Goal: Information Seeking & Learning: Learn about a topic

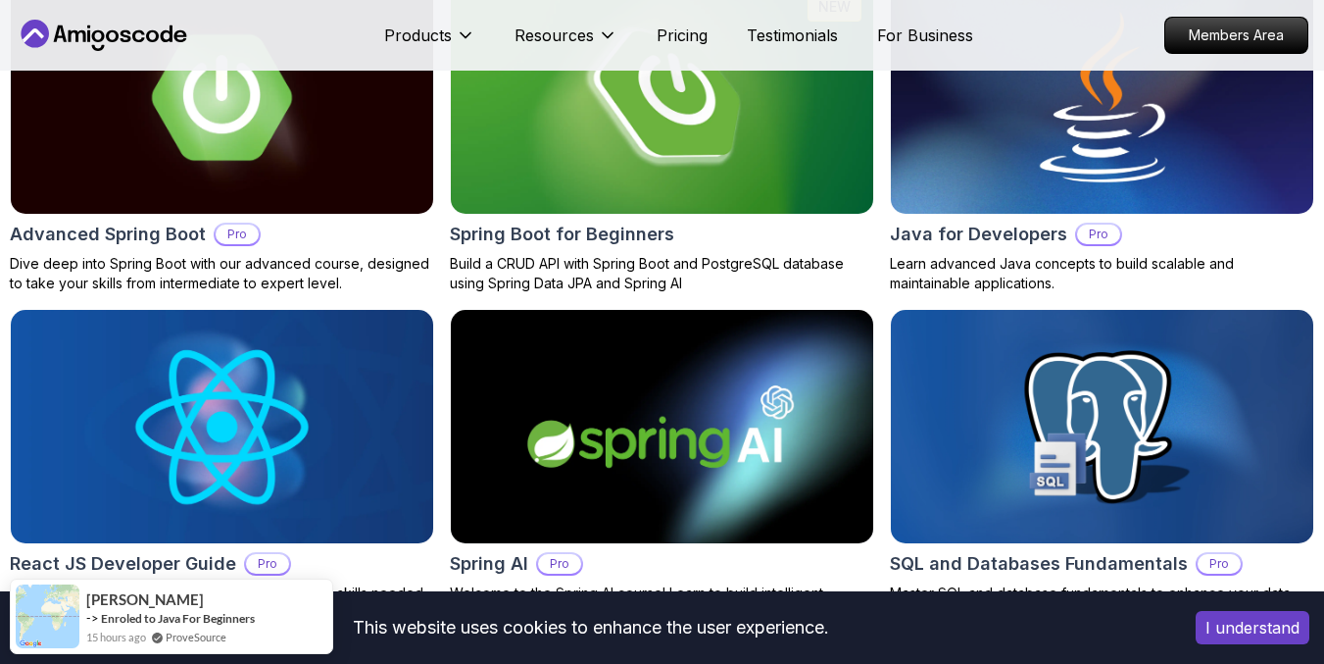
scroll to position [2596, 0]
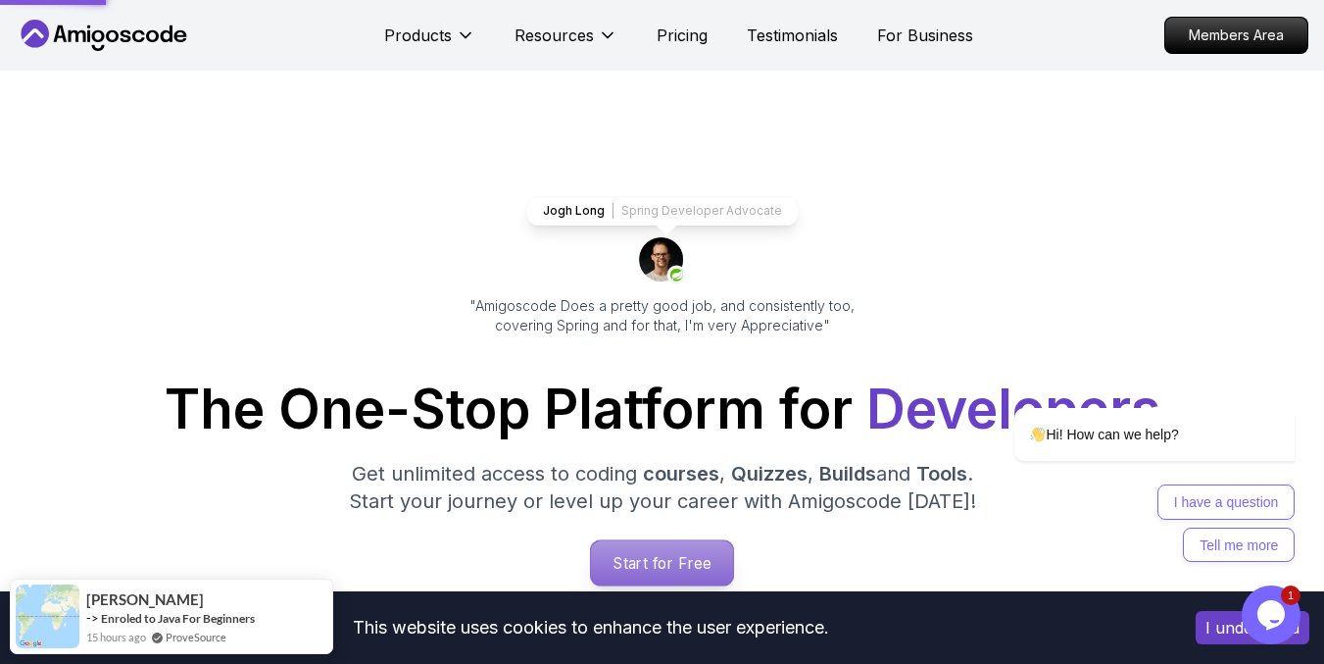
scroll to position [0, 0]
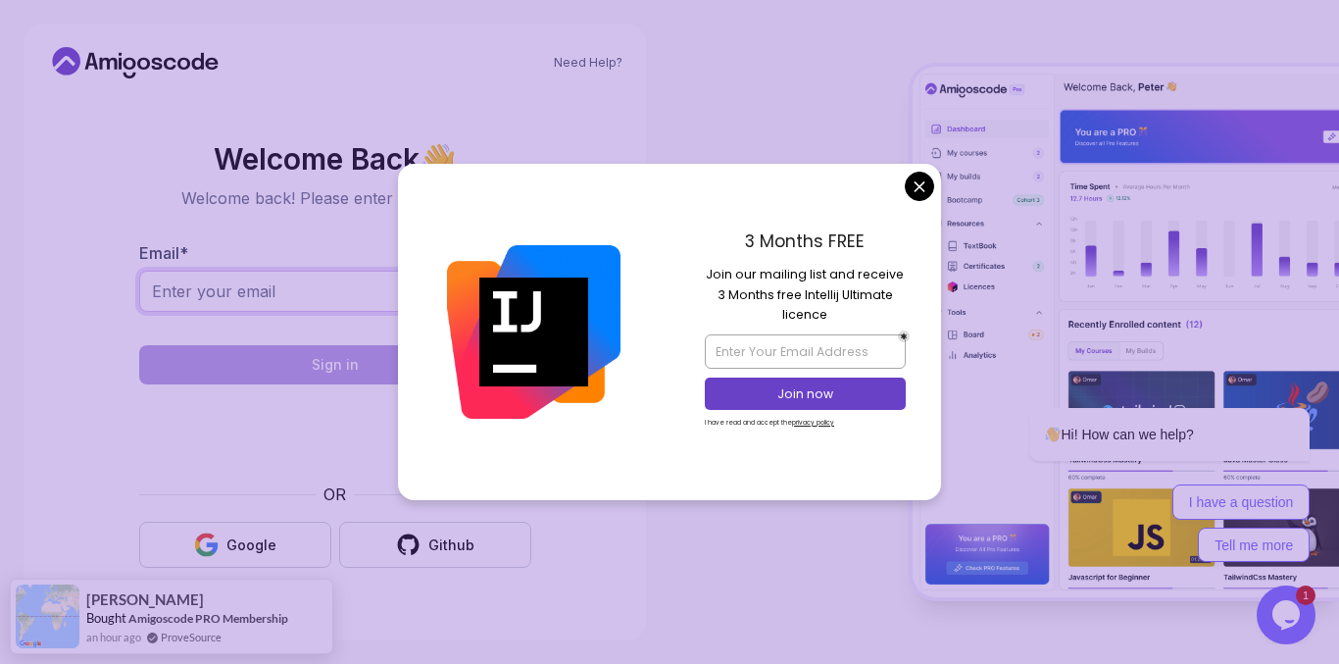
click at [291, 291] on input "Email *" at bounding box center [335, 291] width 392 height 41
click at [922, 174] on body "Need Help? Welcome Back 👋 Welcome back! Please enter your details. Email * Sign…" at bounding box center [669, 332] width 1339 height 664
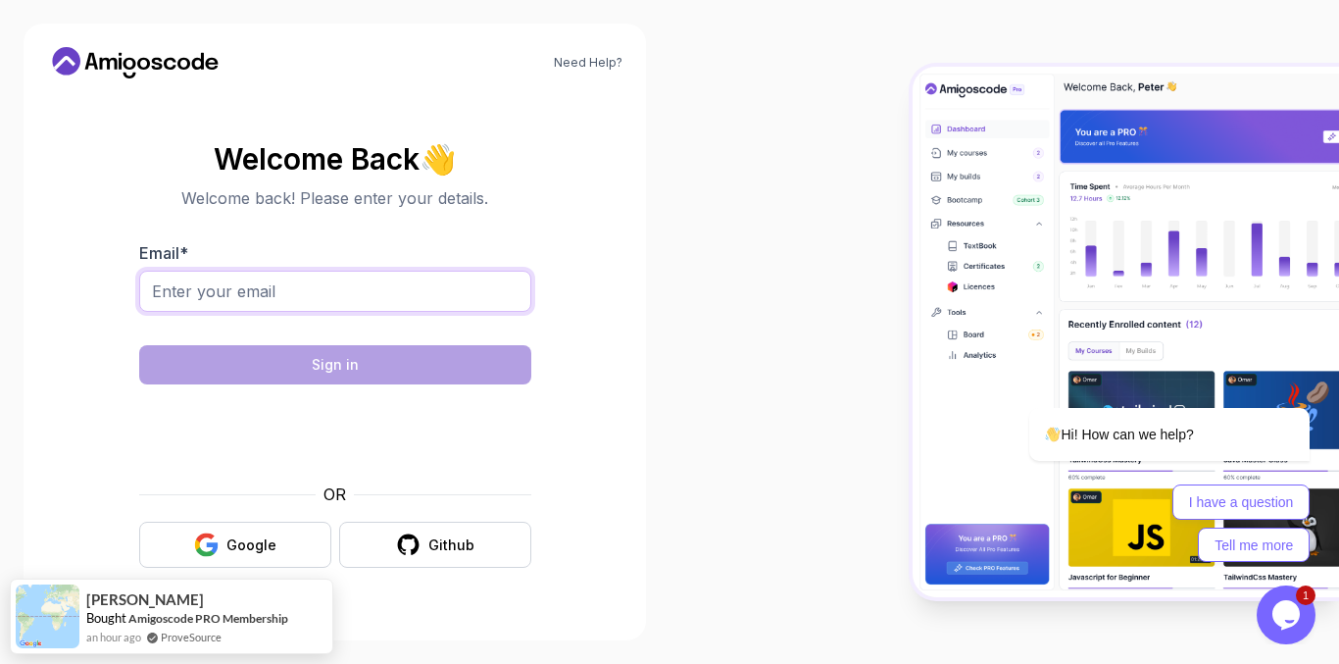
click at [418, 287] on input "Email *" at bounding box center [335, 291] width 392 height 41
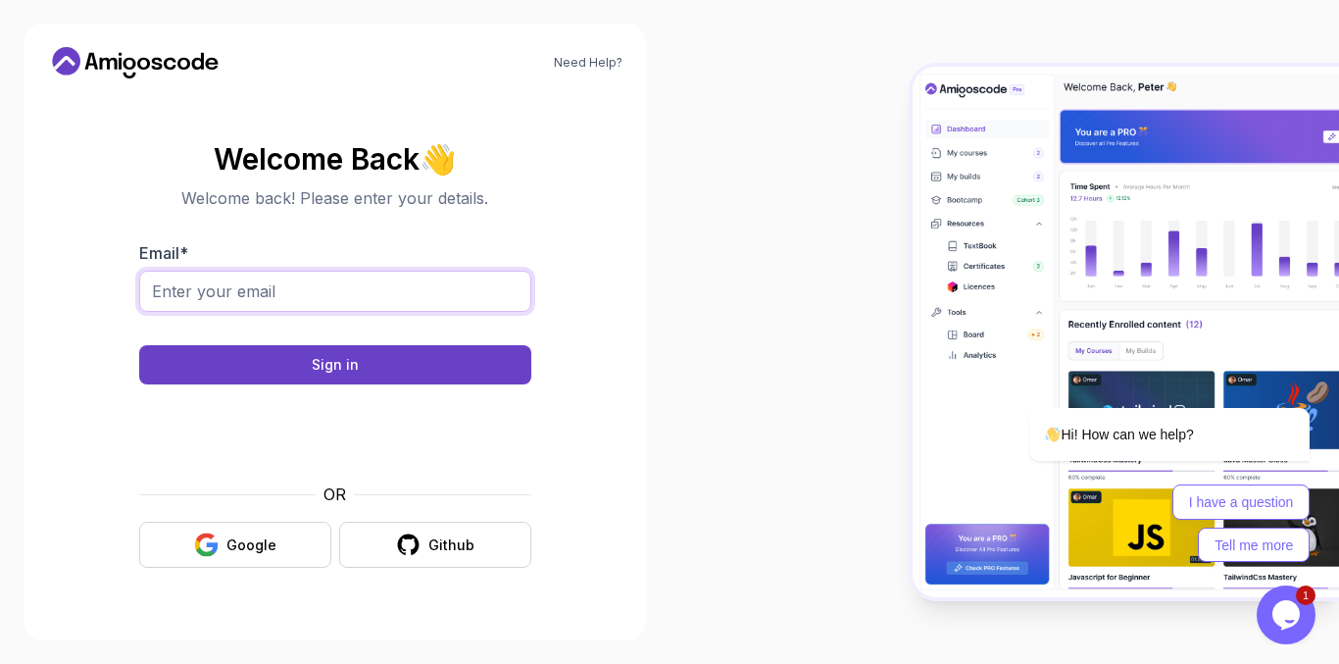
click at [363, 290] on input "Email *" at bounding box center [335, 291] width 392 height 41
type input "khloudmsalah2015@gamil.com"
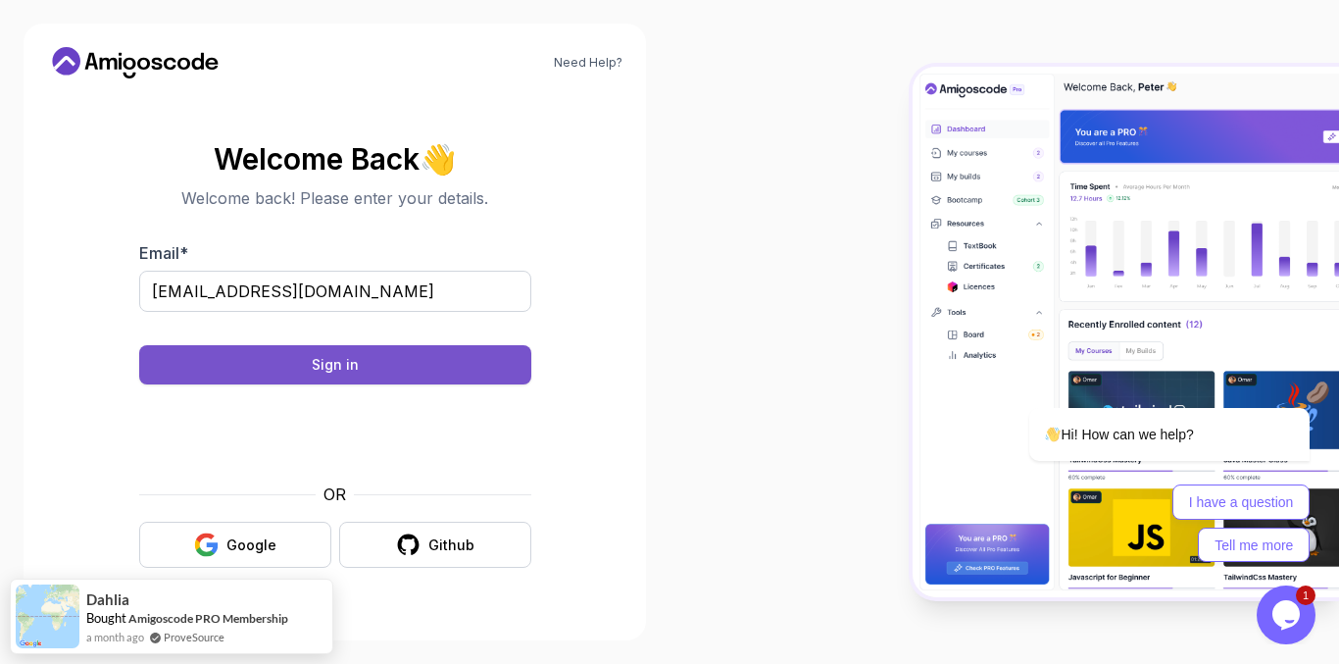
click at [322, 372] on div "Sign in" at bounding box center [335, 365] width 47 height 20
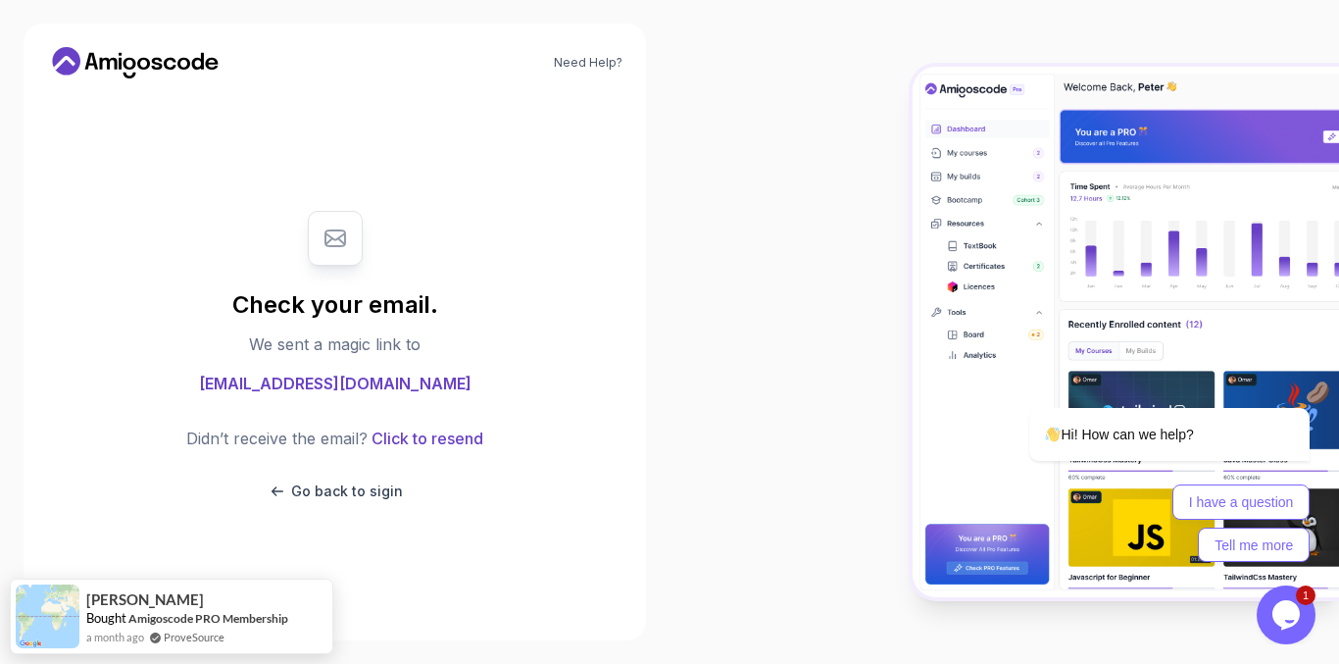
drag, startPoint x: 801, startPoint y: 326, endPoint x: 1019, endPoint y: 225, distance: 240.8
click at [821, 182] on div at bounding box center [1005, 332] width 670 height 664
click at [431, 432] on button "Click to resend" at bounding box center [426, 438] width 116 height 24
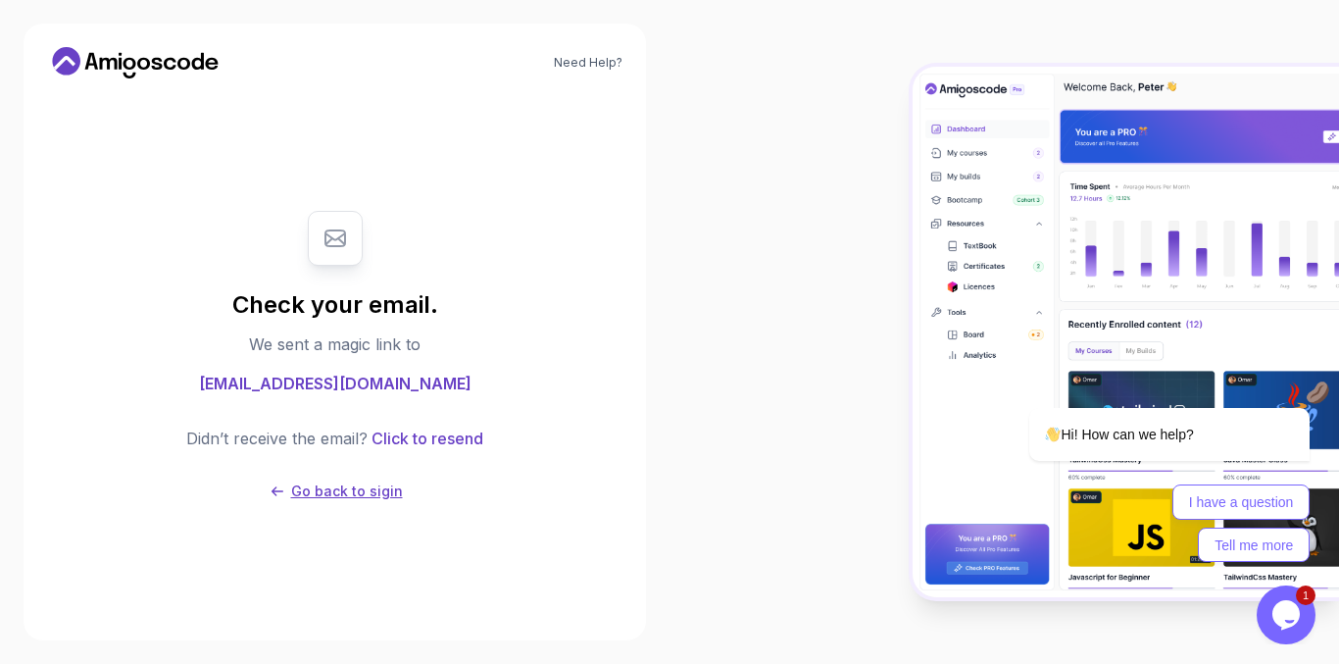
click at [307, 496] on p "Go back to sigin" at bounding box center [347, 491] width 112 height 20
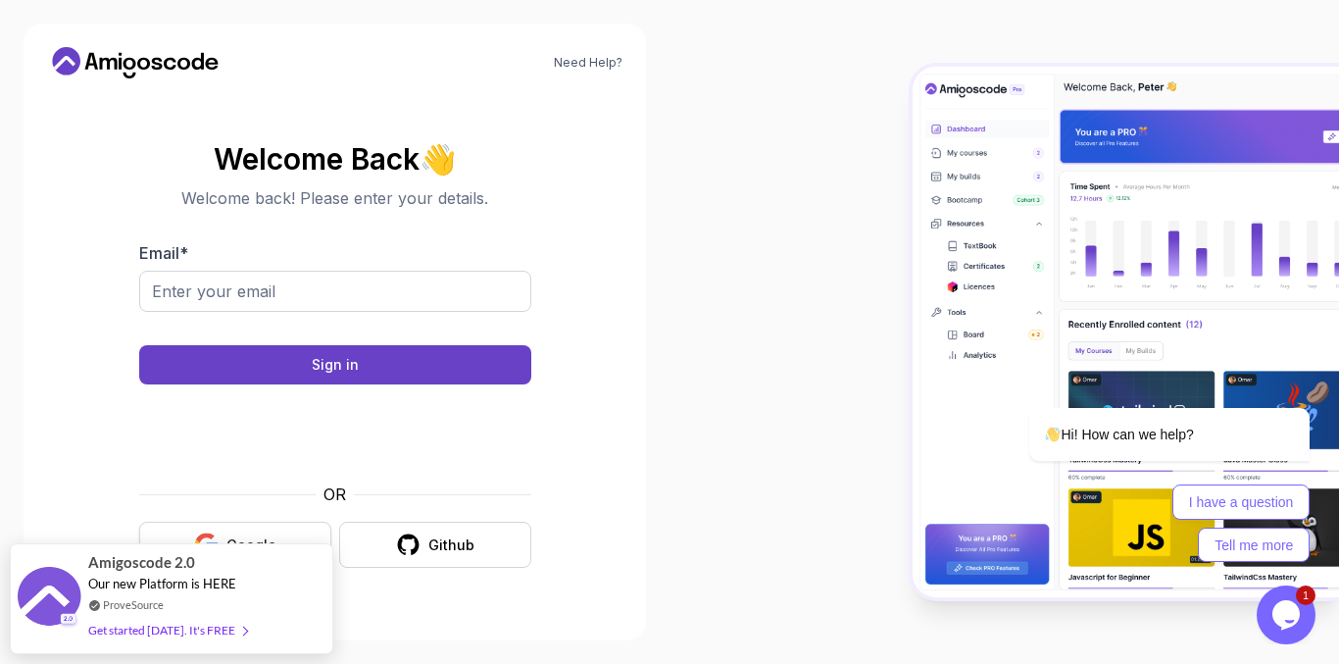
click at [282, 528] on button "Google" at bounding box center [235, 544] width 192 height 46
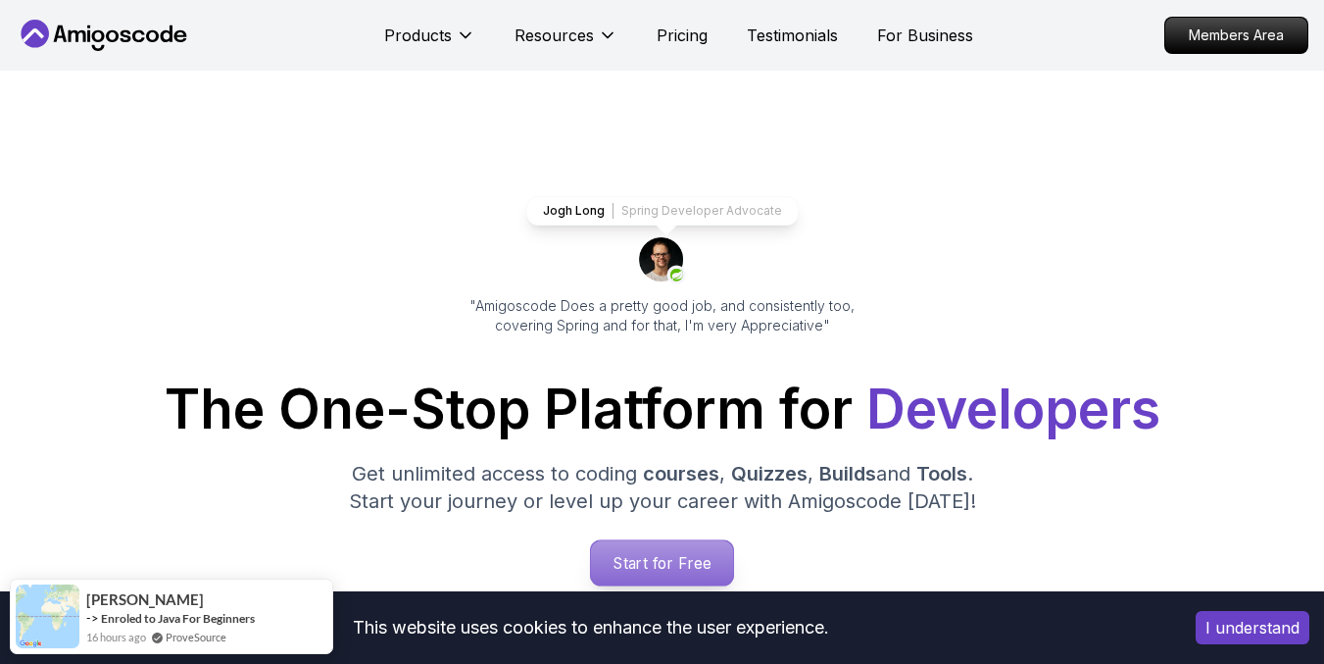
click at [665, 545] on p "Start for Free" at bounding box center [662, 562] width 142 height 45
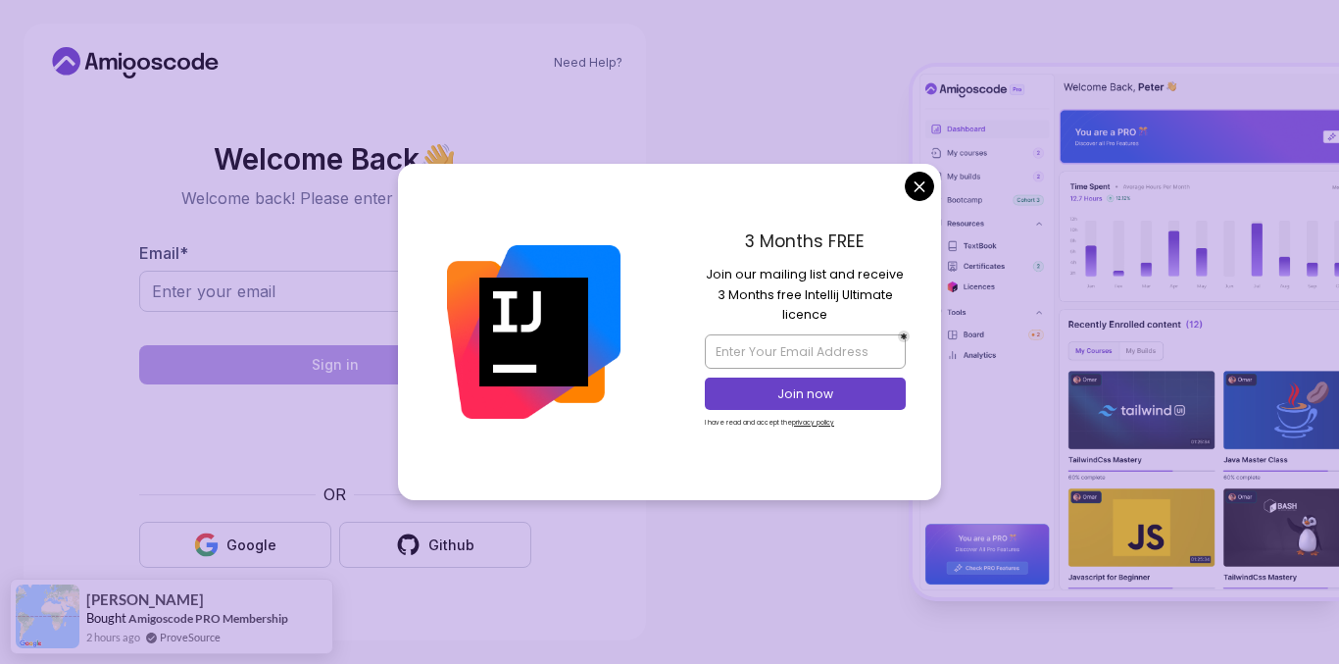
click at [912, 192] on body "Need Help? Welcome Back 👋 Welcome back! Please enter your details. Email * Sign…" at bounding box center [669, 332] width 1339 height 664
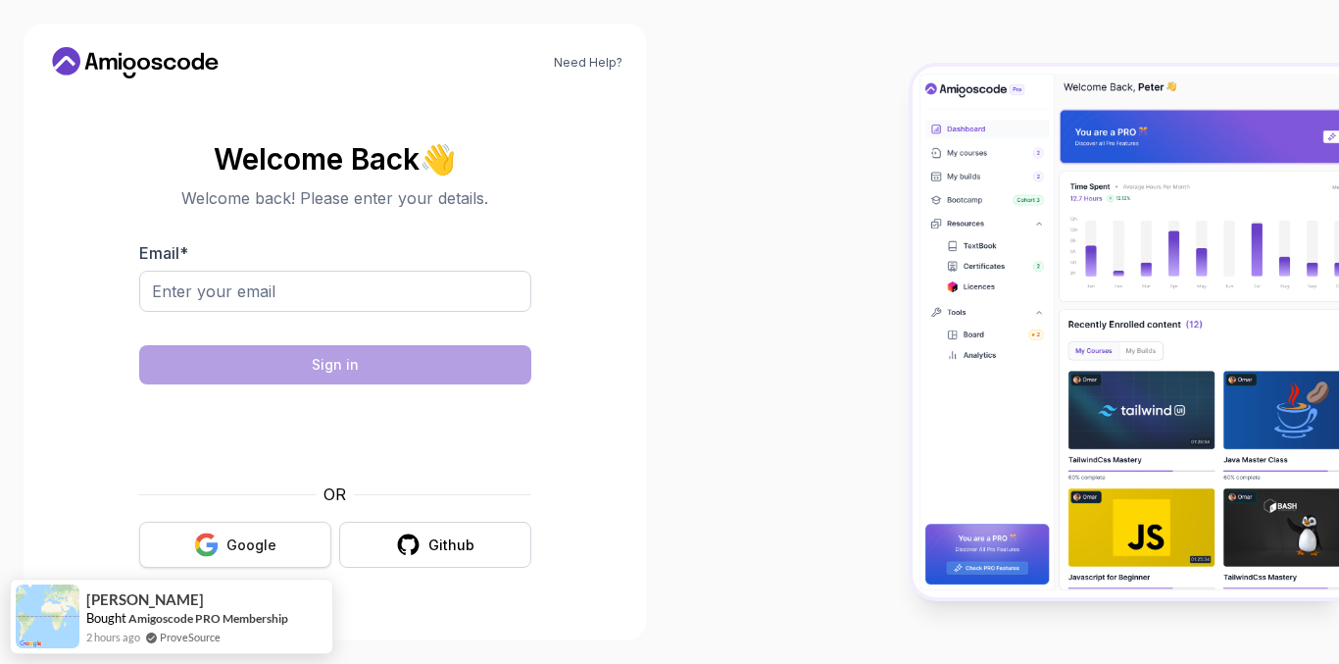
click at [226, 547] on button "Google" at bounding box center [235, 544] width 192 height 46
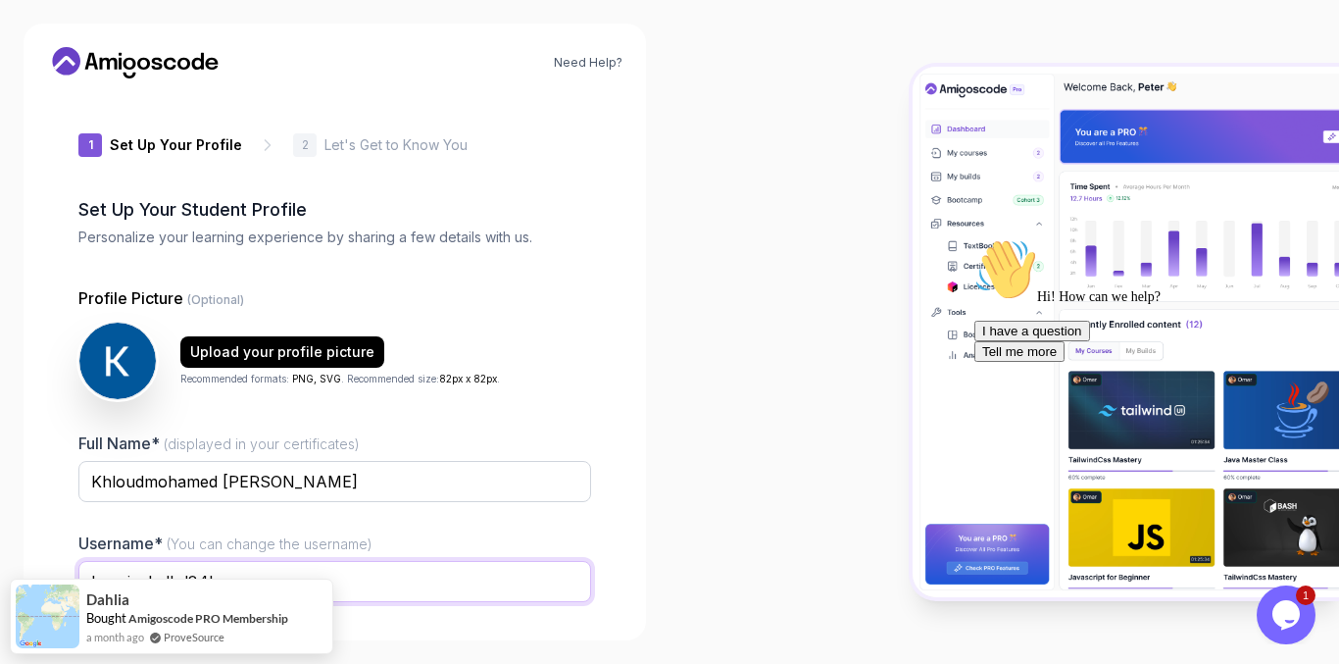
click at [453, 579] on input "keenjackalbd84b" at bounding box center [334, 581] width 513 height 41
type input "k"
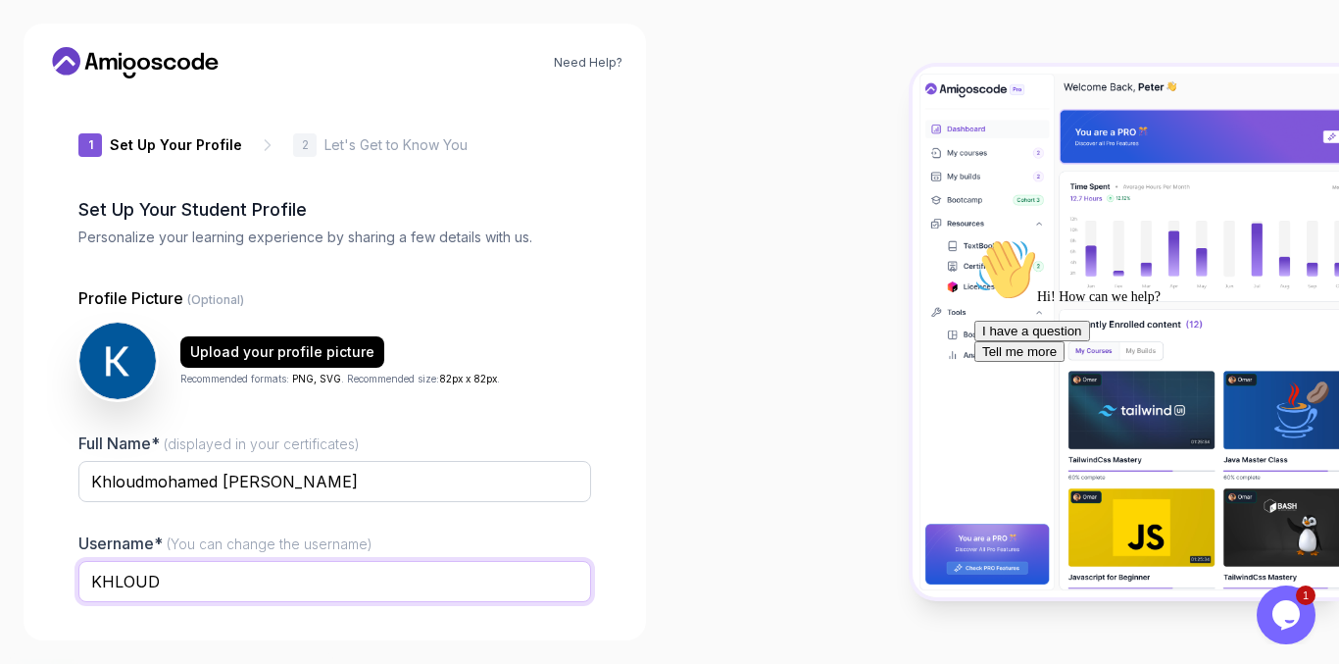
type input "KHLOUD"
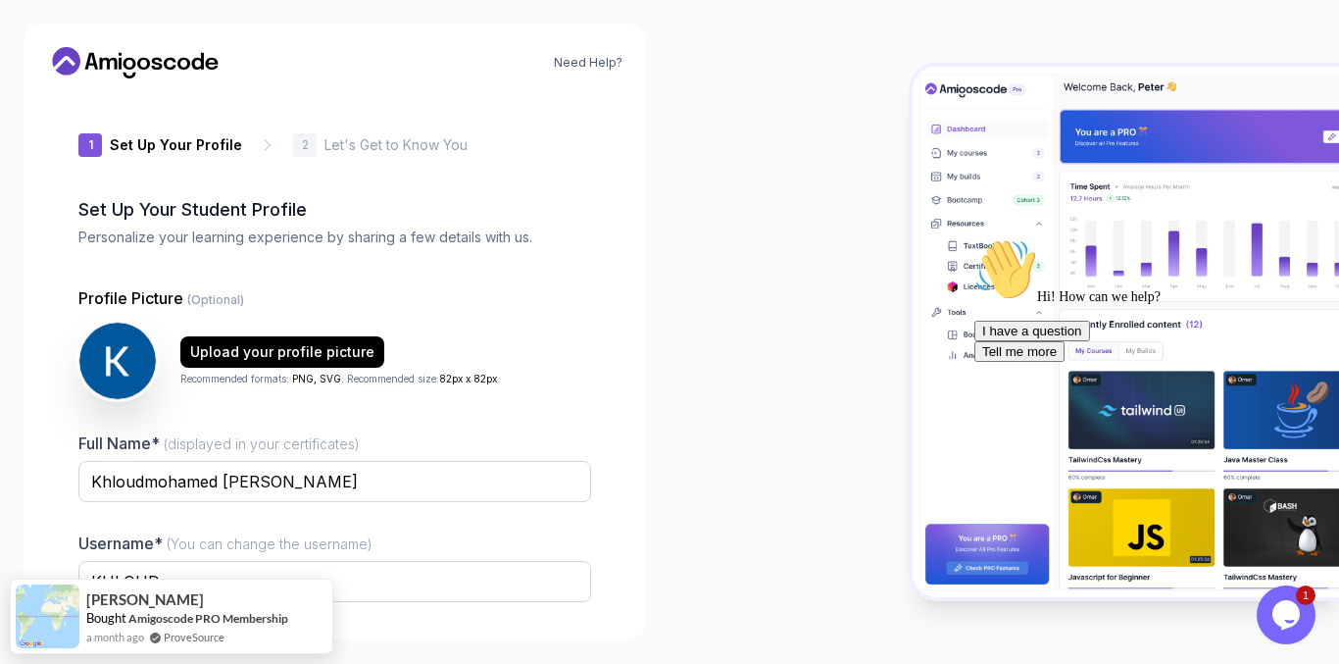
click at [295, 136] on div "2" at bounding box center [305, 145] width 24 height 24
drag, startPoint x: 302, startPoint y: 581, endPoint x: 716, endPoint y: 371, distance: 464.3
click at [716, 371] on div at bounding box center [1005, 332] width 670 height 664
click at [302, 147] on p "2" at bounding box center [305, 145] width 7 height 12
click at [302, 151] on p "2" at bounding box center [305, 145] width 7 height 12
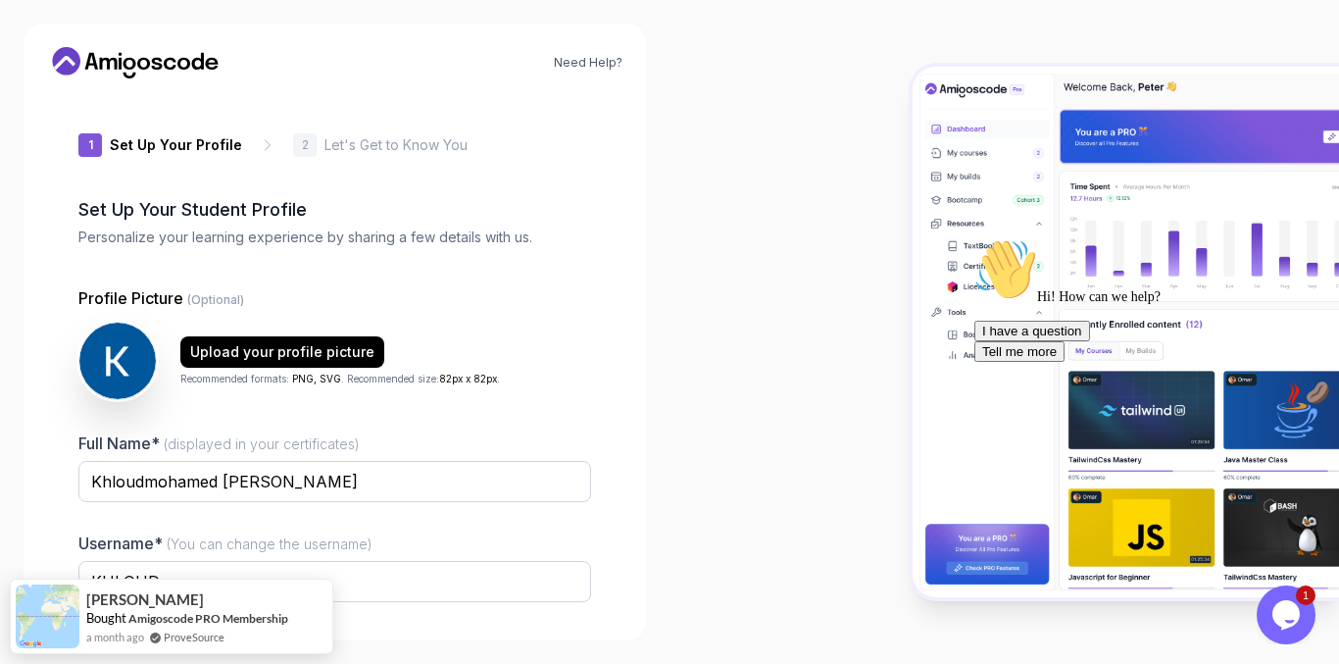
click at [293, 141] on div "2" at bounding box center [305, 145] width 24 height 24
click at [261, 142] on icon at bounding box center [268, 145] width 20 height 20
click at [268, 481] on input "Khloudmohamed Salah" at bounding box center [334, 481] width 513 height 41
drag, startPoint x: 289, startPoint y: 141, endPoint x: 301, endPoint y: 143, distance: 11.9
click at [297, 141] on div "2" at bounding box center [305, 145] width 24 height 24
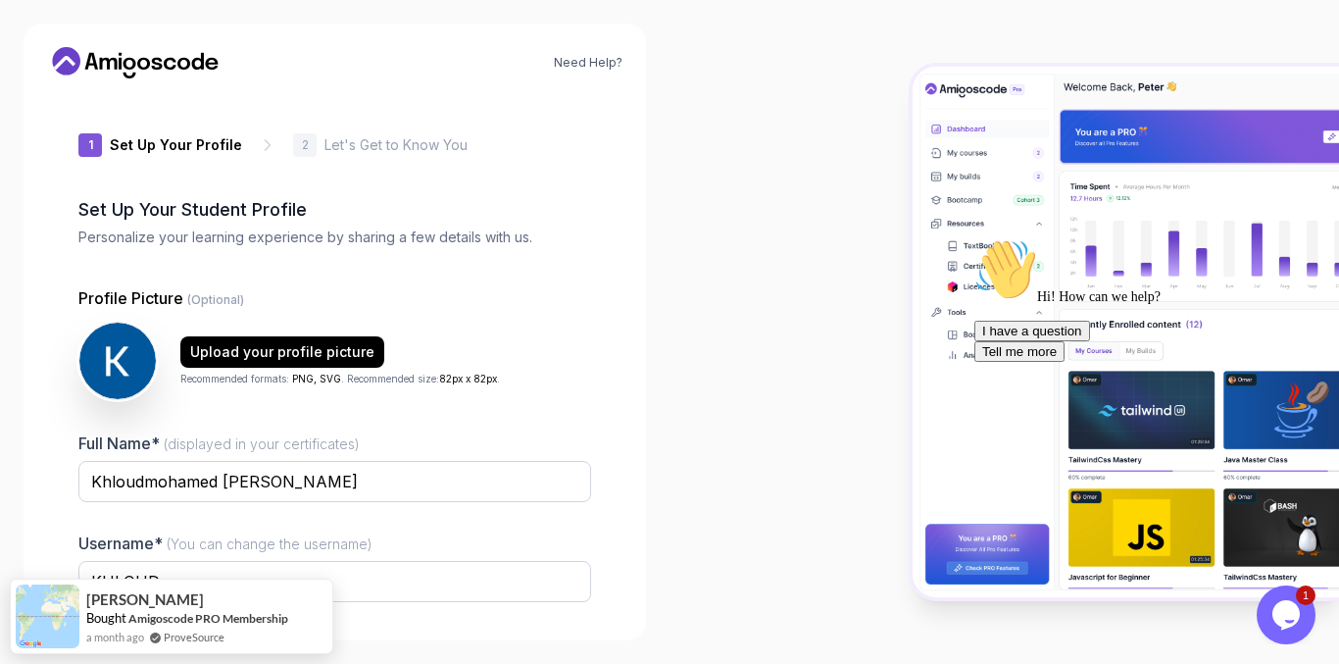
click at [302, 142] on p "2" at bounding box center [305, 145] width 7 height 12
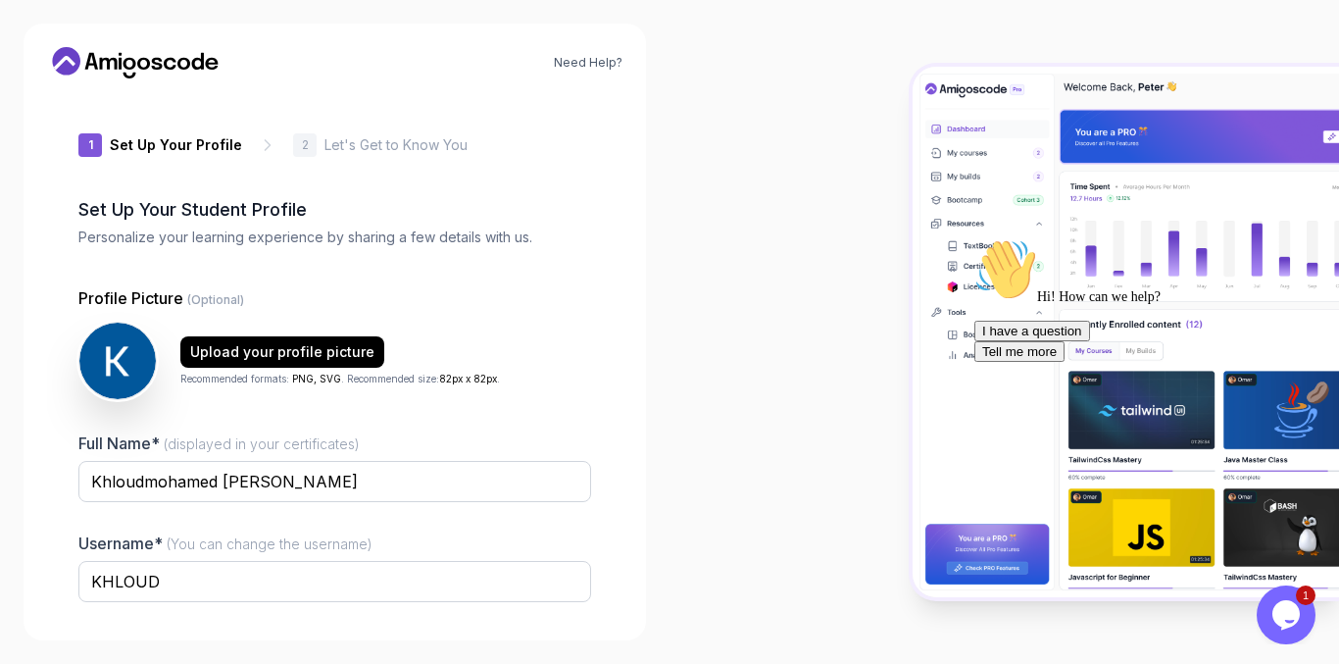
click at [260, 144] on icon at bounding box center [268, 145] width 20 height 20
click at [85, 139] on div "1" at bounding box center [90, 145] width 24 height 24
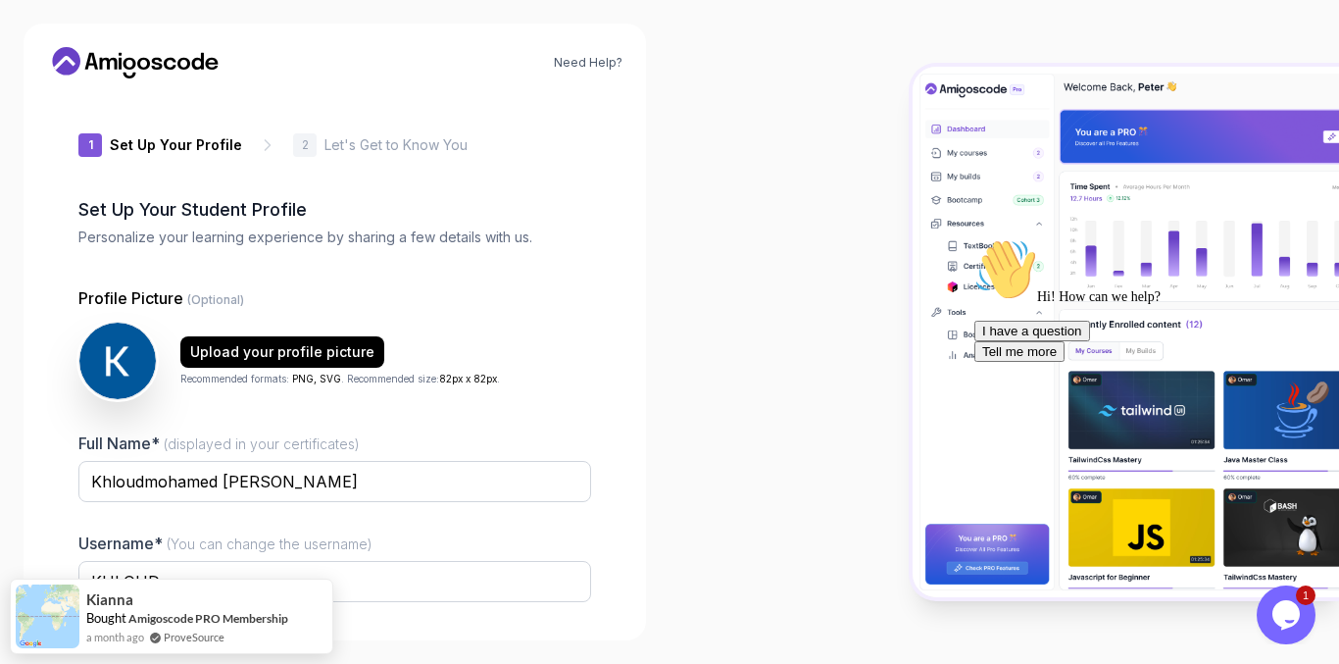
drag, startPoint x: 44, startPoint y: 624, endPoint x: 543, endPoint y: 536, distance: 506.7
click at [543, 536] on div "Username* (You can change the username) KHLOUD" at bounding box center [334, 577] width 513 height 92
click at [974, 238] on icon "Chat attention grabber" at bounding box center [974, 238] width 0 height 0
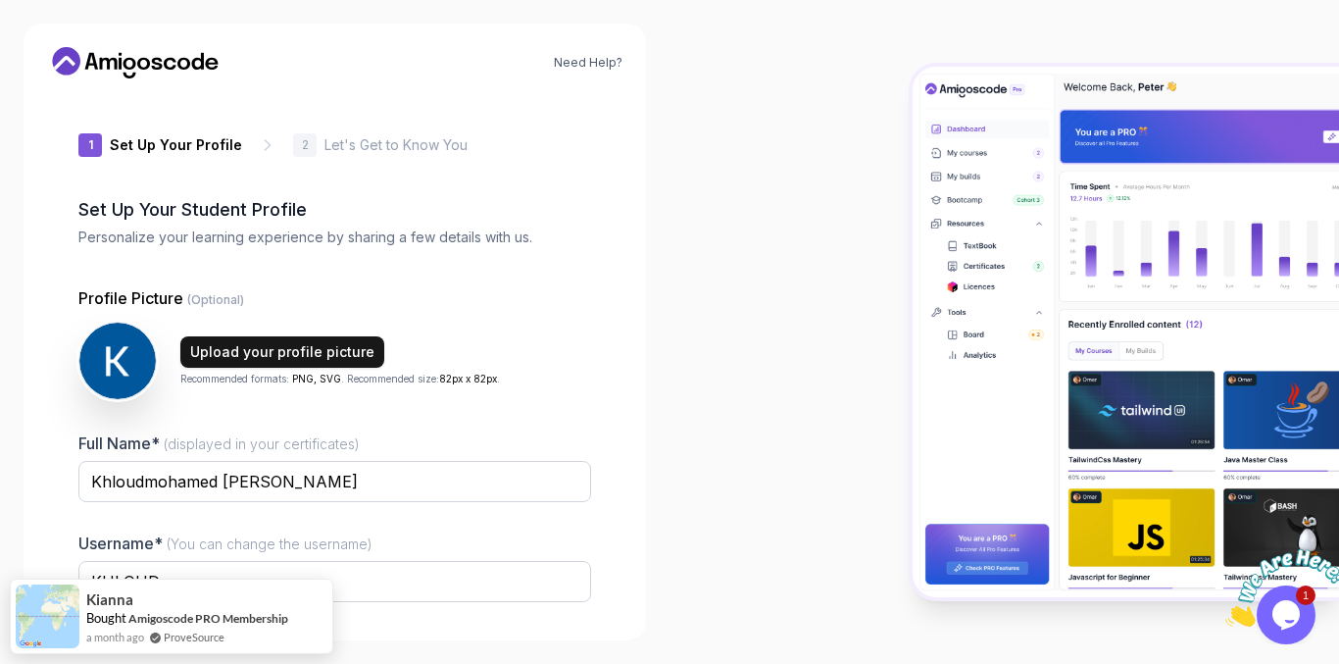
click at [224, 344] on div "Upload your profile picture" at bounding box center [282, 352] width 184 height 20
click at [192, 241] on p "Personalize your learning experience by sharing a few details with us." at bounding box center [334, 237] width 513 height 20
click at [315, 214] on h2 "Set Up Your Student Profile" at bounding box center [334, 209] width 513 height 27
click at [284, 201] on h2 "Set Up Your Student Profile" at bounding box center [334, 209] width 513 height 27
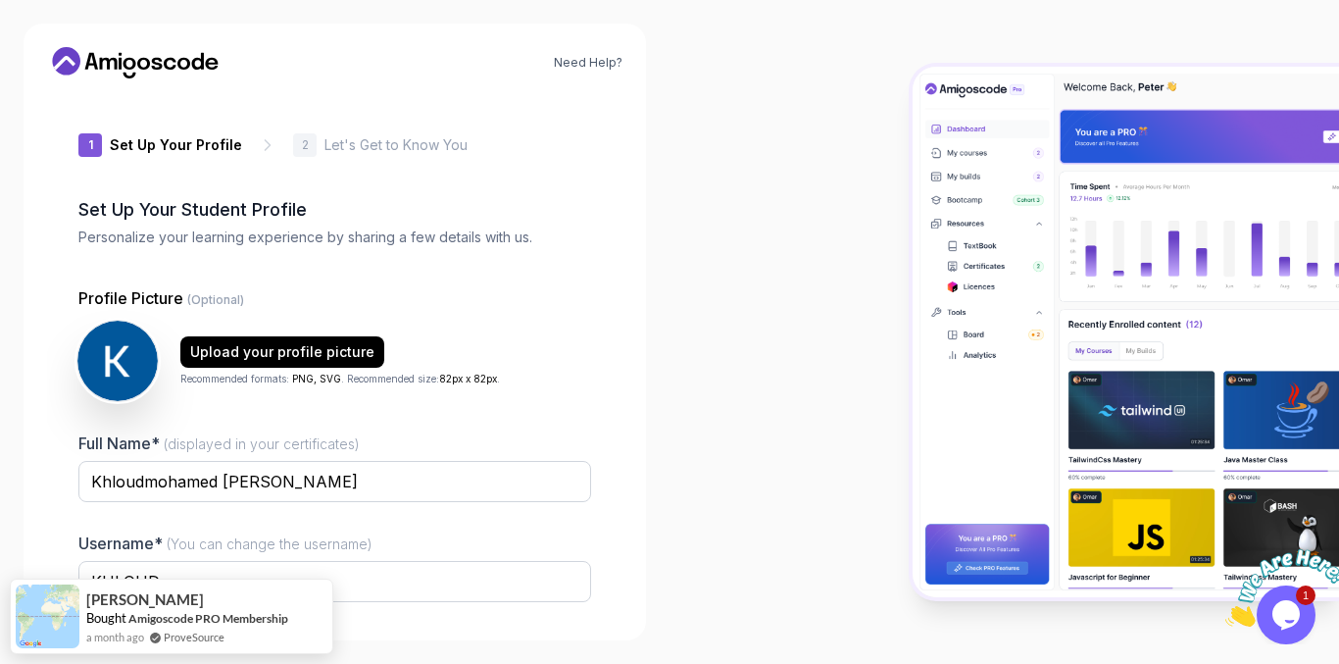
click at [124, 357] on img at bounding box center [117, 361] width 80 height 80
click at [422, 149] on p "Let's Get to Know You" at bounding box center [395, 145] width 143 height 20
click at [463, 145] on div "1 Set Up Your Profile 2 Let's Get to Know You" at bounding box center [334, 145] width 513 height 24
click at [1026, 528] on img at bounding box center [1126, 332] width 426 height 531
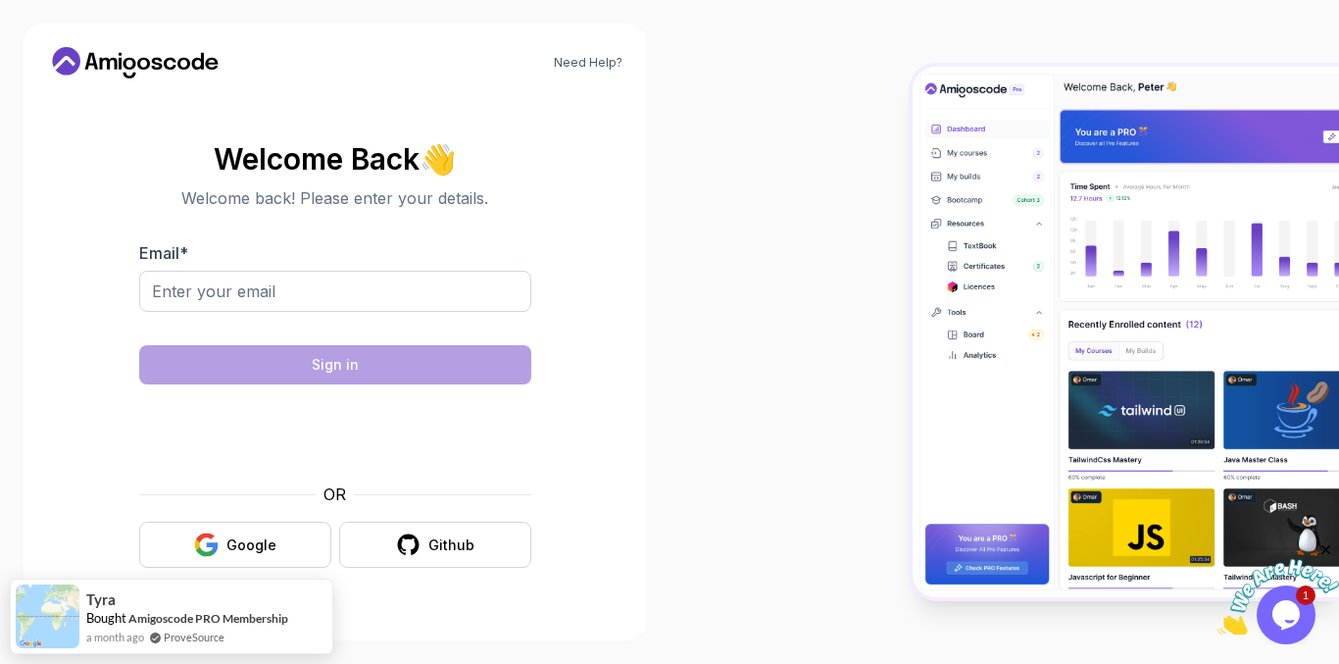
click at [1256, 622] on img at bounding box center [1278, 597] width 122 height 77
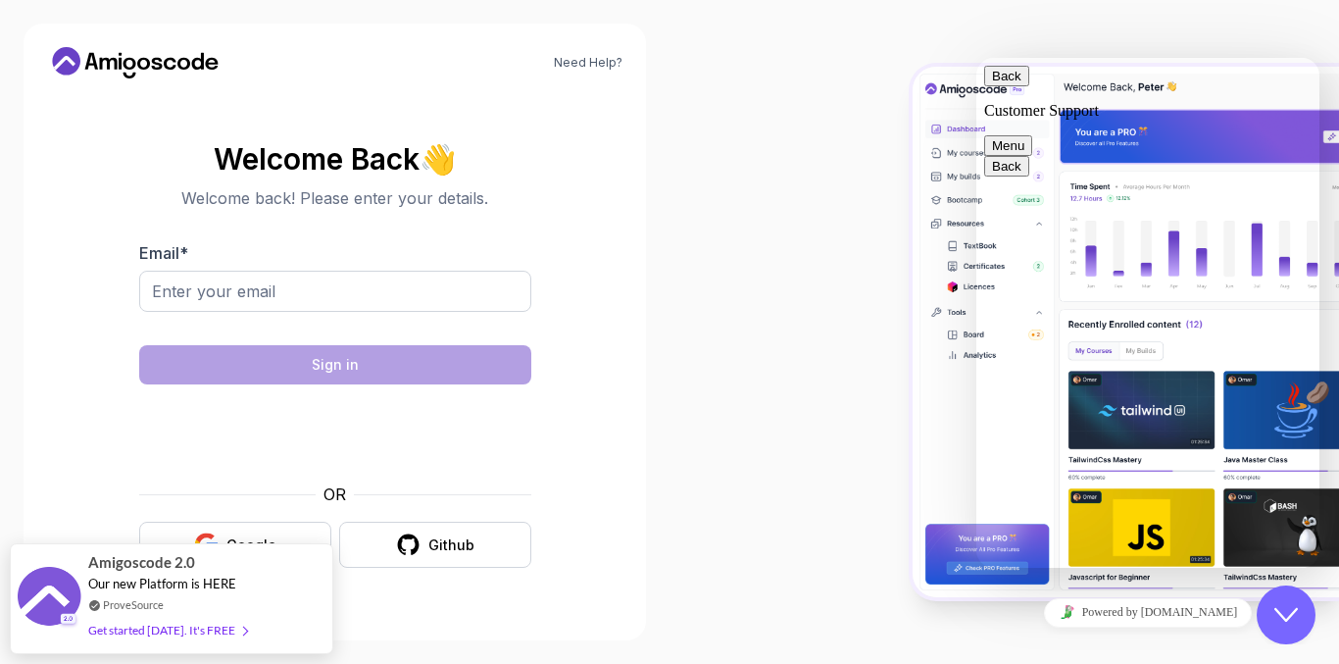
click at [1301, 621] on div "Close Chat This icon closes the chat window." at bounding box center [1286, 615] width 59 height 24
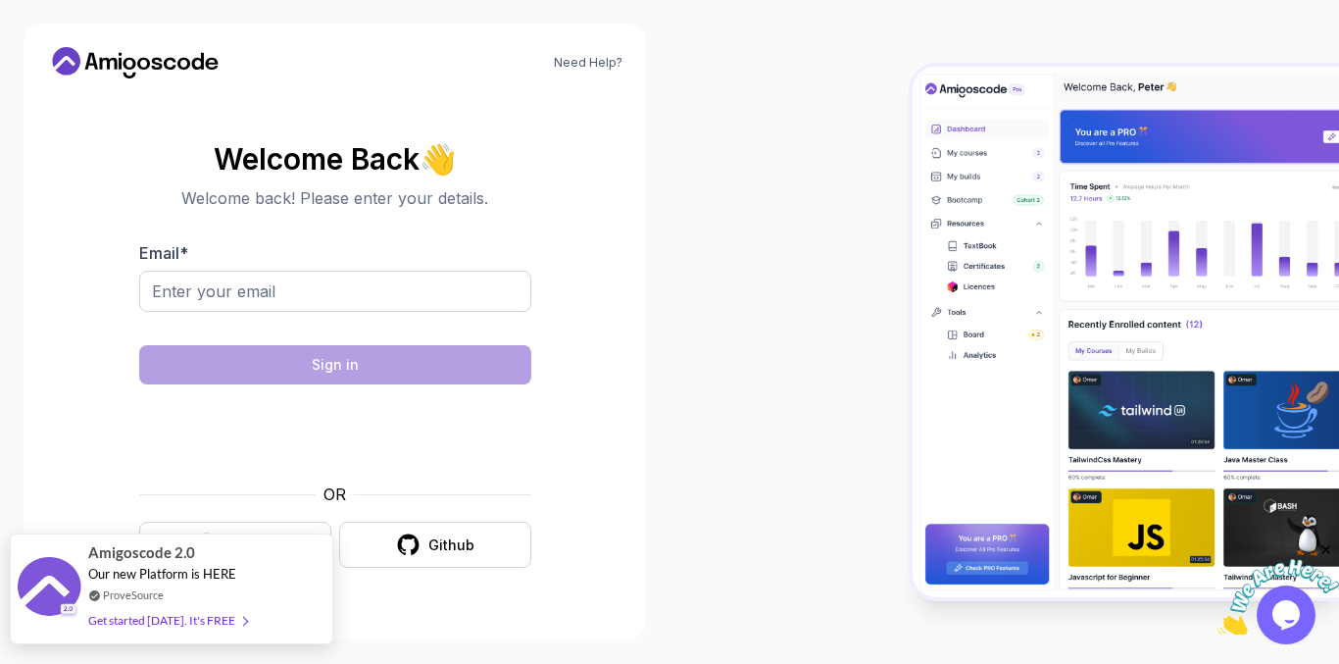
click at [184, 574] on span "Our new Platform is HERE" at bounding box center [162, 574] width 148 height 16
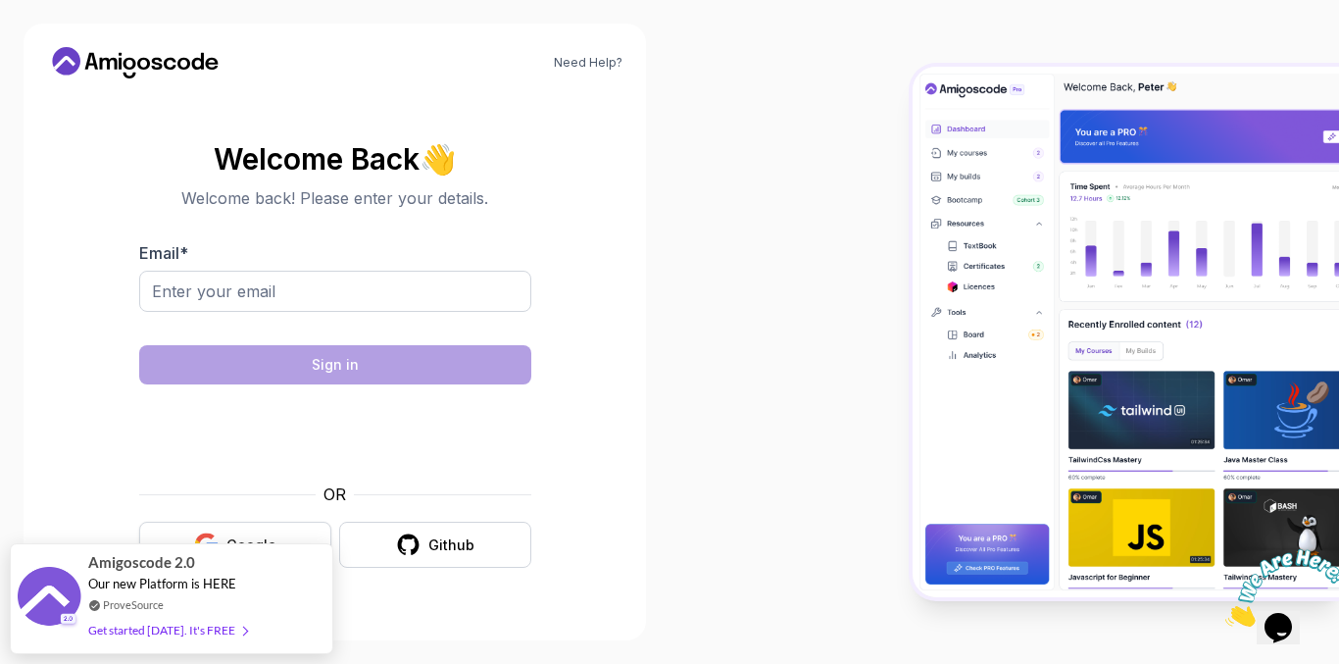
click at [230, 554] on body "Need Help? Welcome Back 👋 Welcome back! Please enter your details. Email * Sign…" at bounding box center [669, 332] width 1339 height 664
click at [280, 528] on button "Google" at bounding box center [235, 544] width 192 height 46
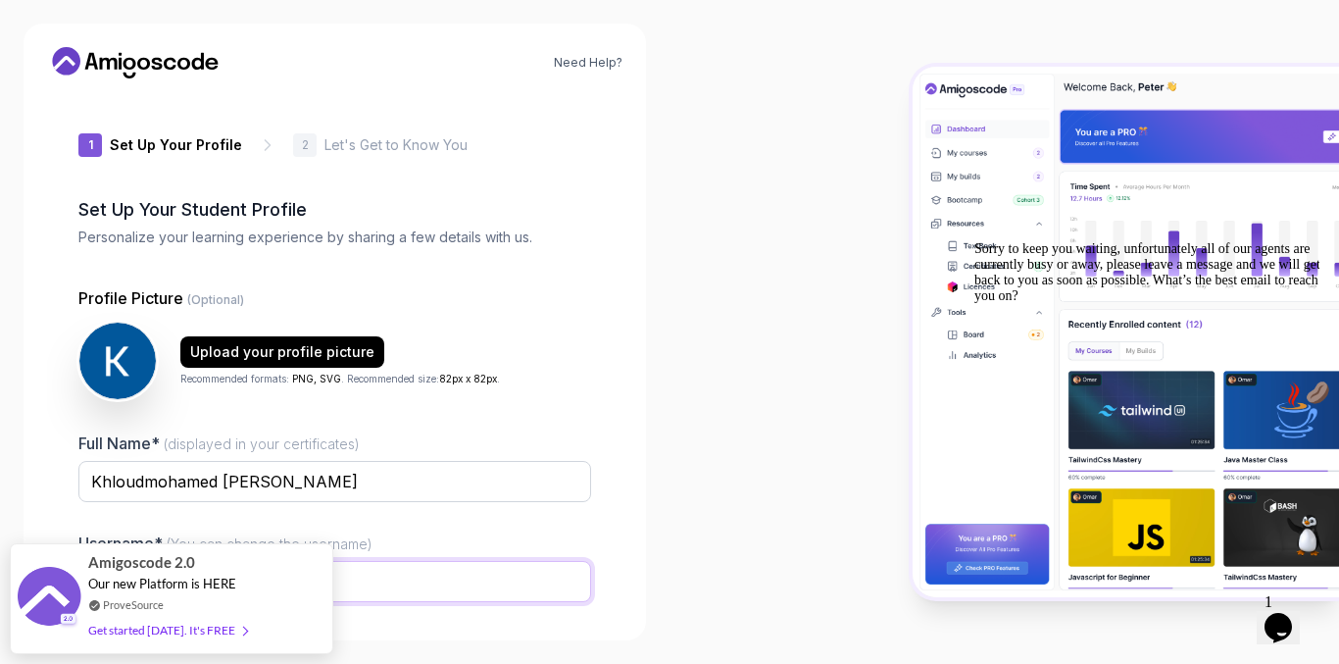
click at [394, 594] on input "charmingiguanaaef1a" at bounding box center [334, 581] width 513 height 41
type input "c"
type input "KHLOUD"
click at [302, 142] on p "2" at bounding box center [305, 145] width 7 height 12
click at [258, 140] on icon at bounding box center [268, 145] width 20 height 20
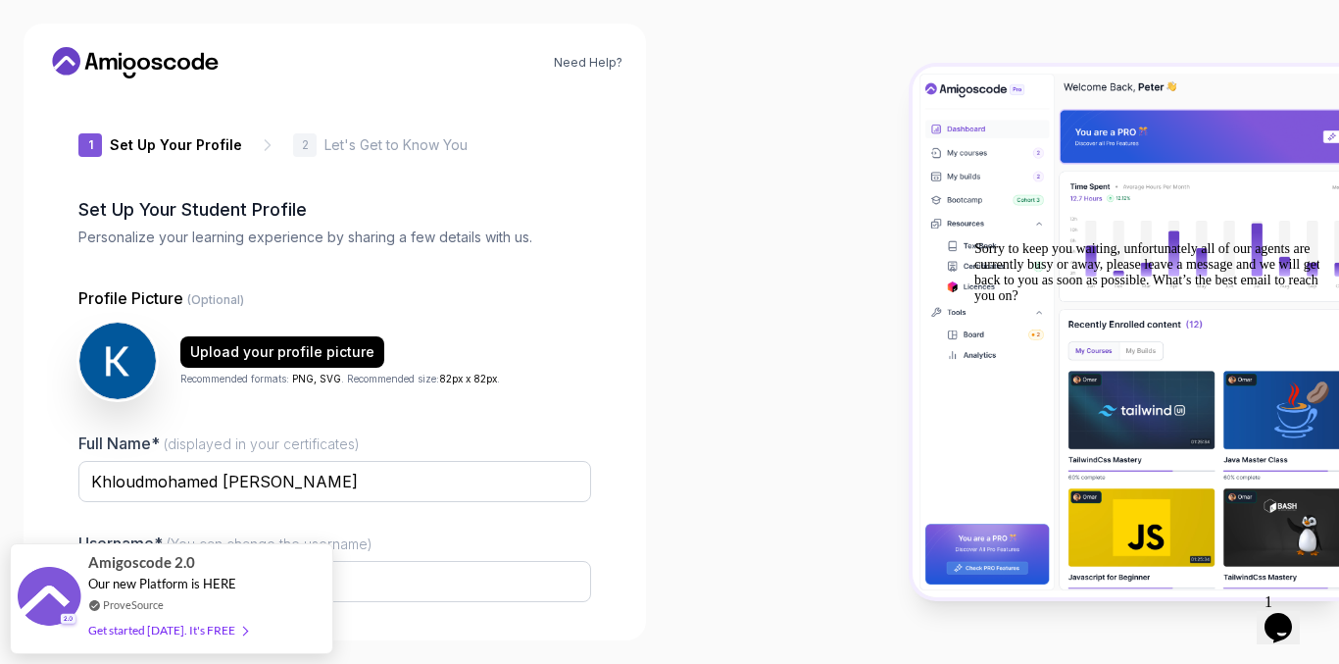
click at [115, 48] on icon at bounding box center [135, 62] width 176 height 31
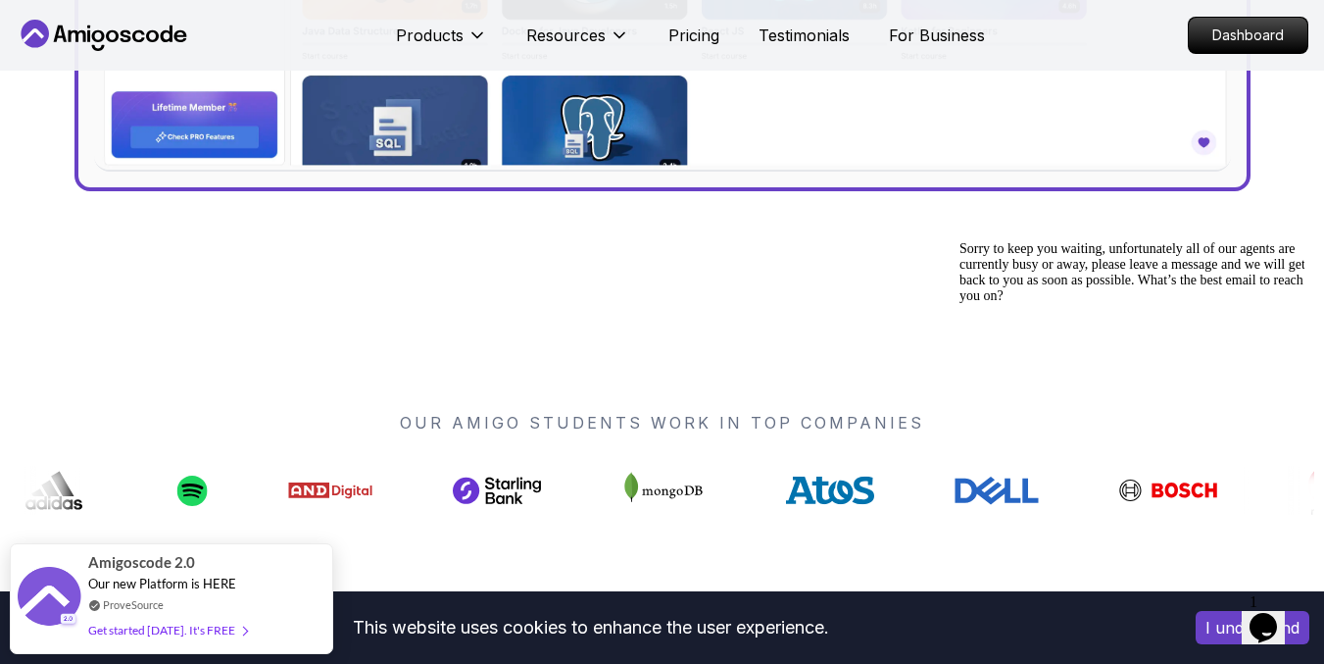
scroll to position [1176, 0]
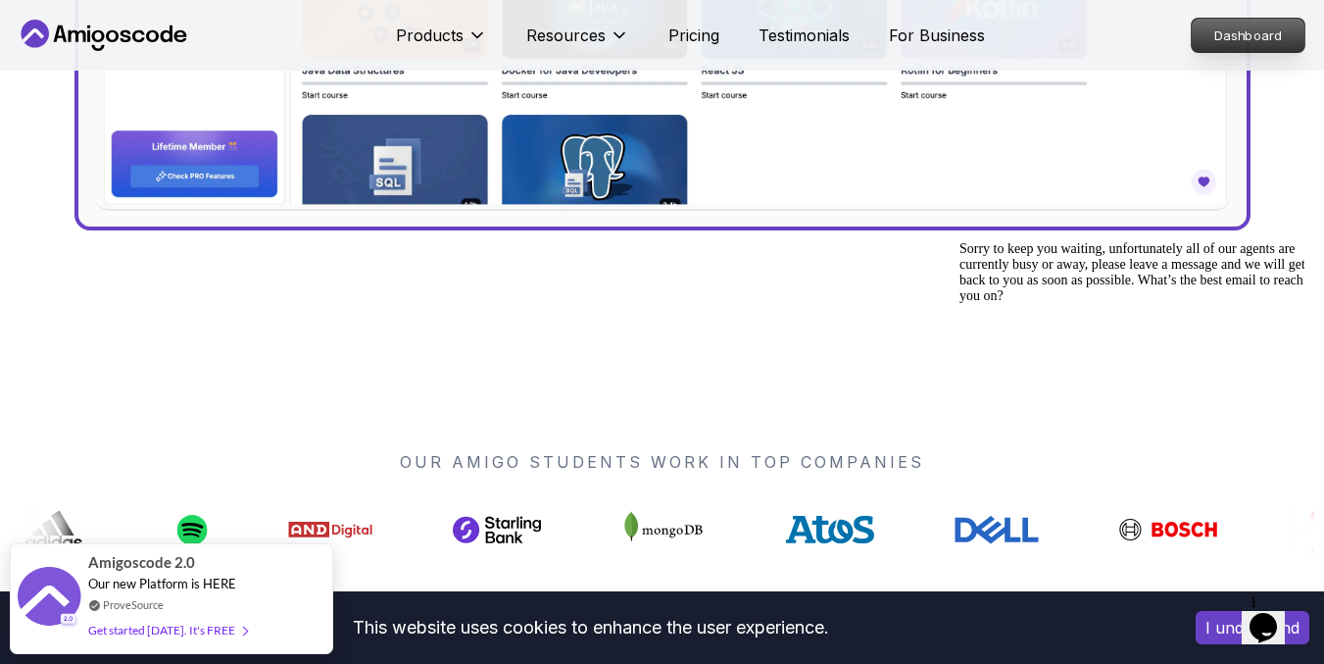
click at [1275, 37] on p "Dashboard" at bounding box center [1248, 35] width 113 height 33
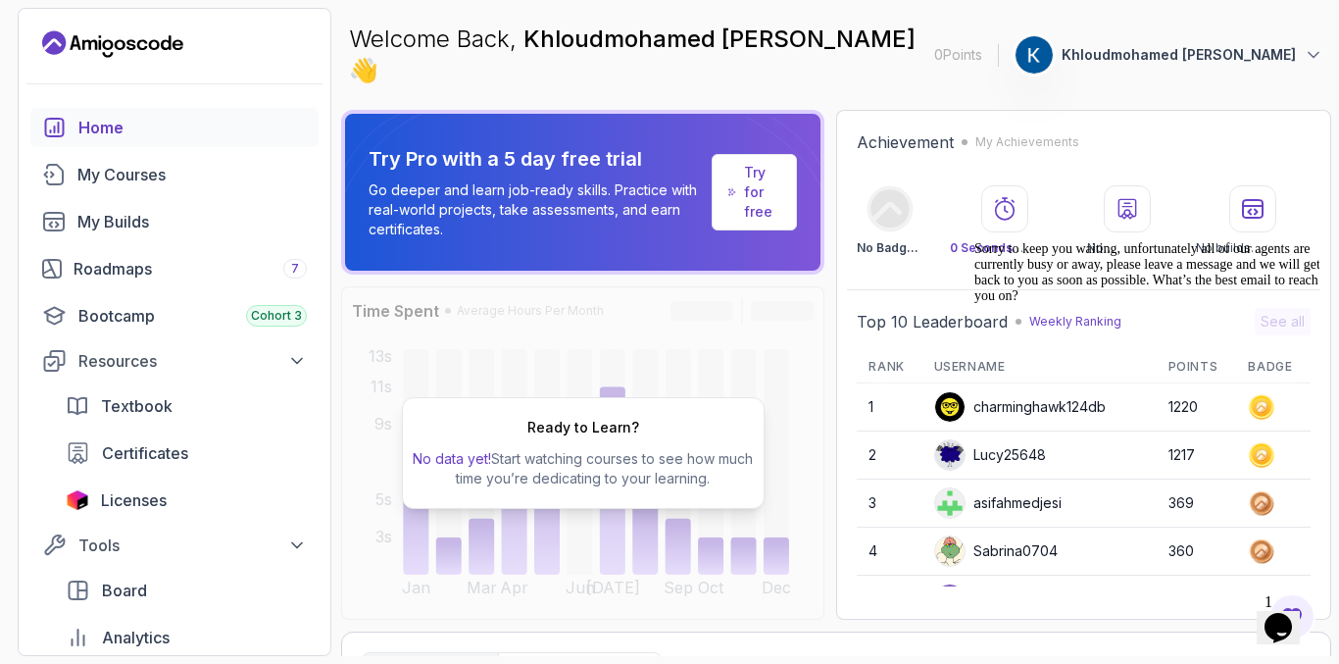
click at [1212, 45] on p "Khloudmohamed [PERSON_NAME]" at bounding box center [1179, 55] width 234 height 20
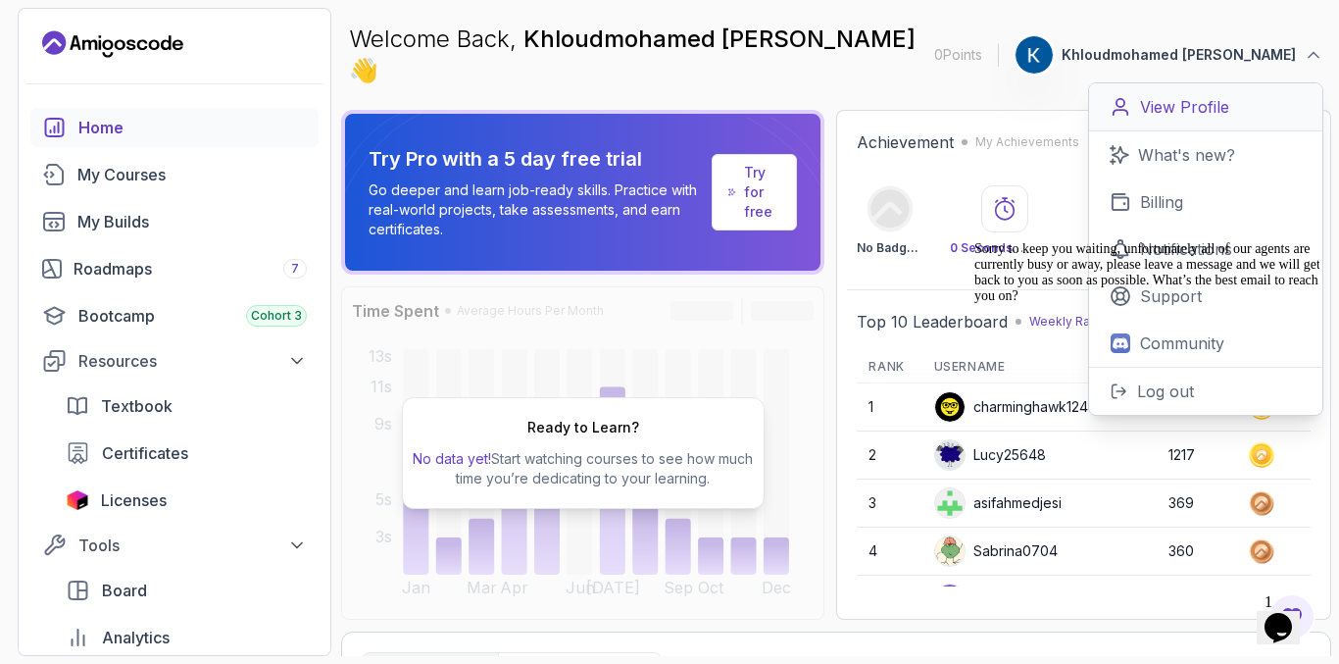
click at [1203, 83] on link "View Profile" at bounding box center [1205, 107] width 233 height 48
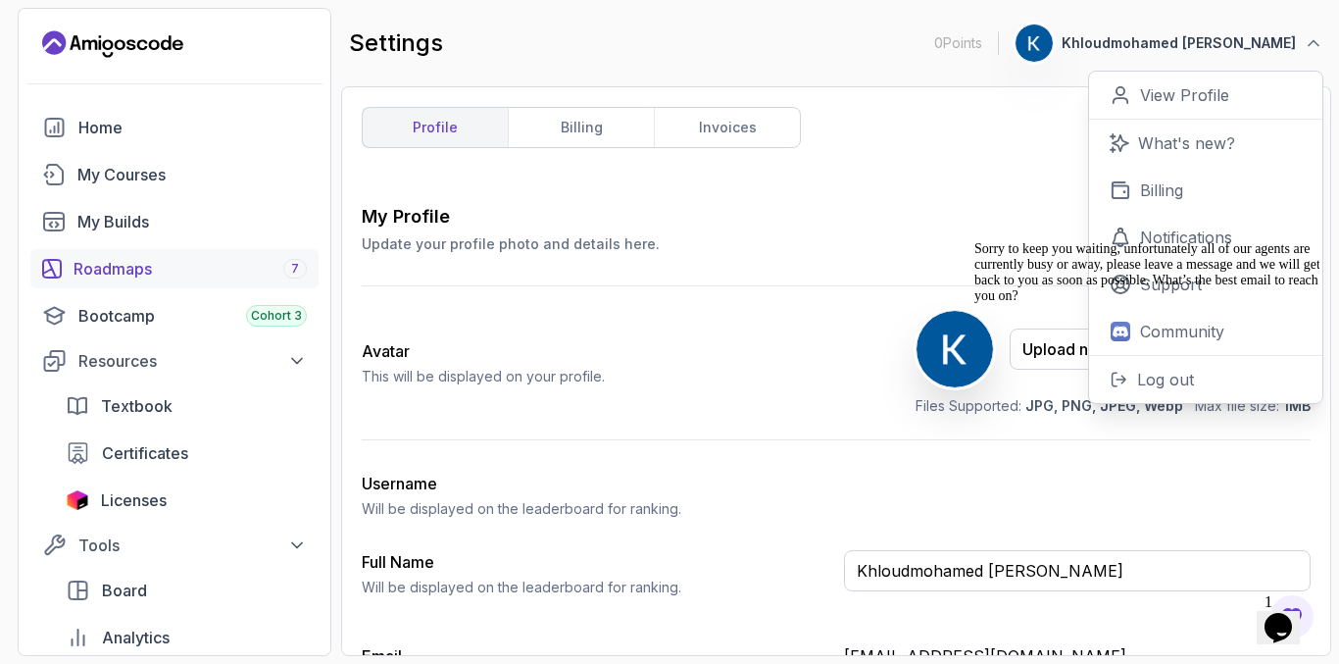
click at [156, 272] on div "Roadmaps 7" at bounding box center [190, 269] width 233 height 24
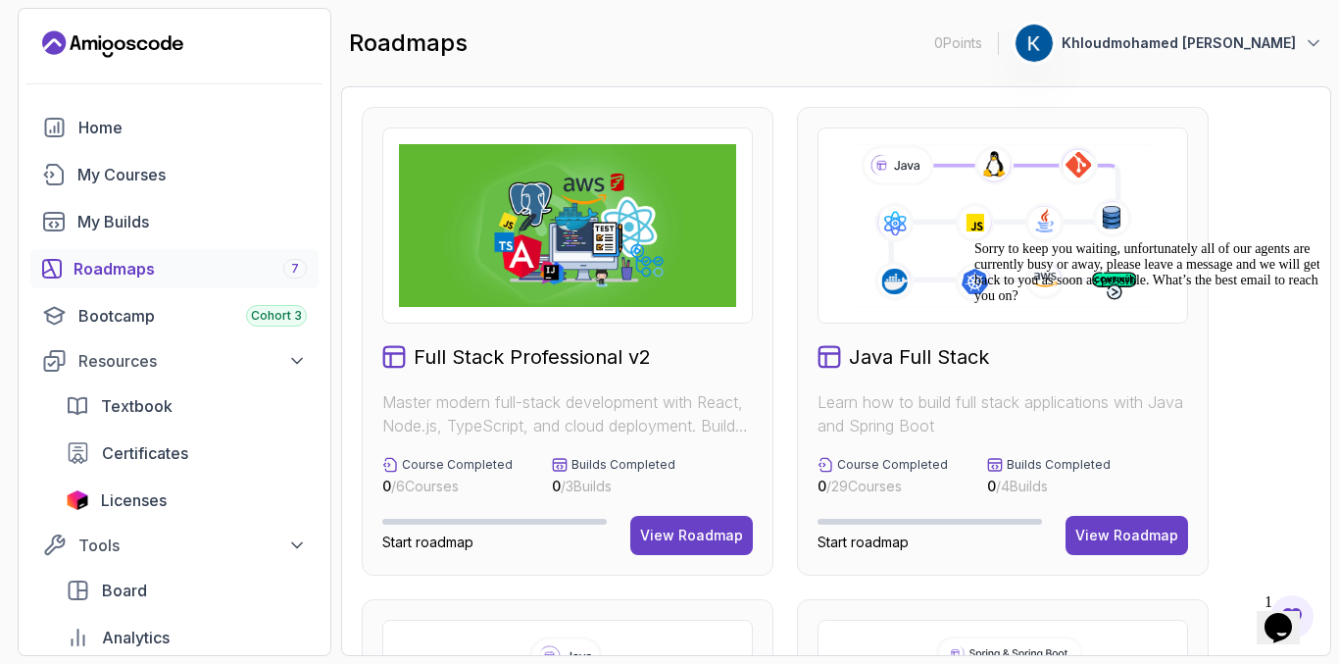
scroll to position [272, 0]
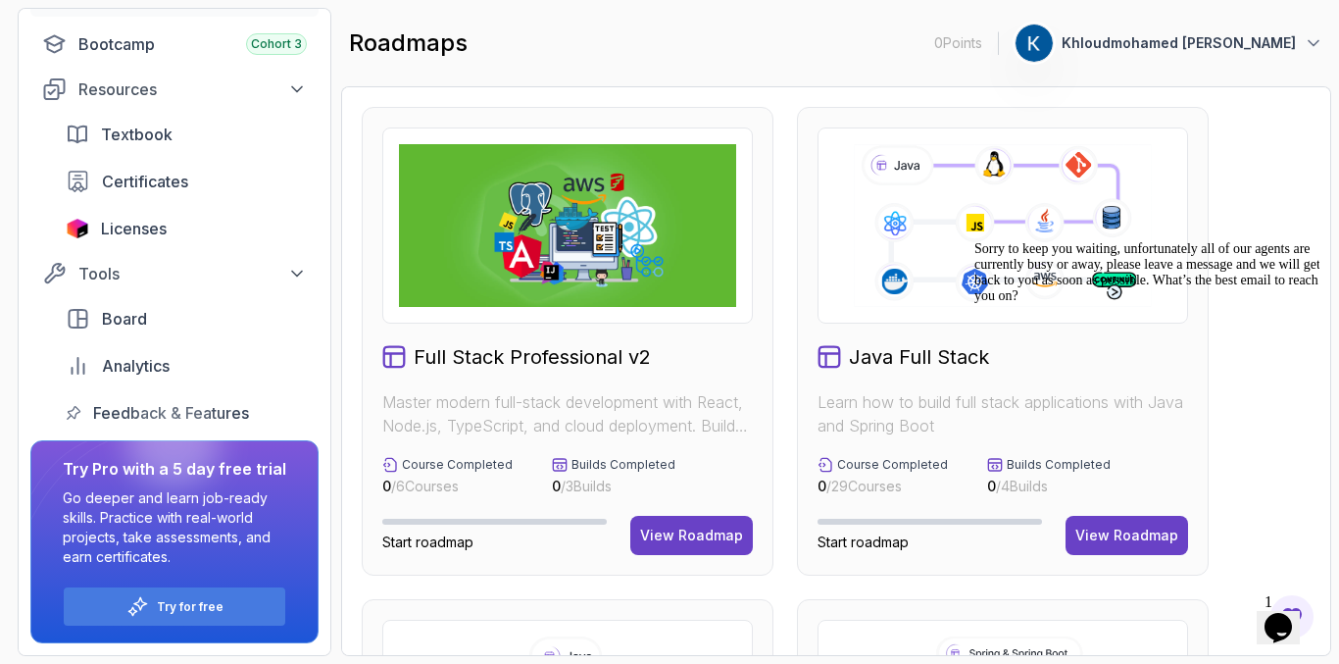
click at [518, 82] on main "roadmaps 0 Points 1 Khloudmohamed Salah Full Stack Professional v2 Master moder…" at bounding box center [836, 332] width 990 height 648
click at [974, 241] on icon "Chat attention grabber" at bounding box center [974, 241] width 0 height 0
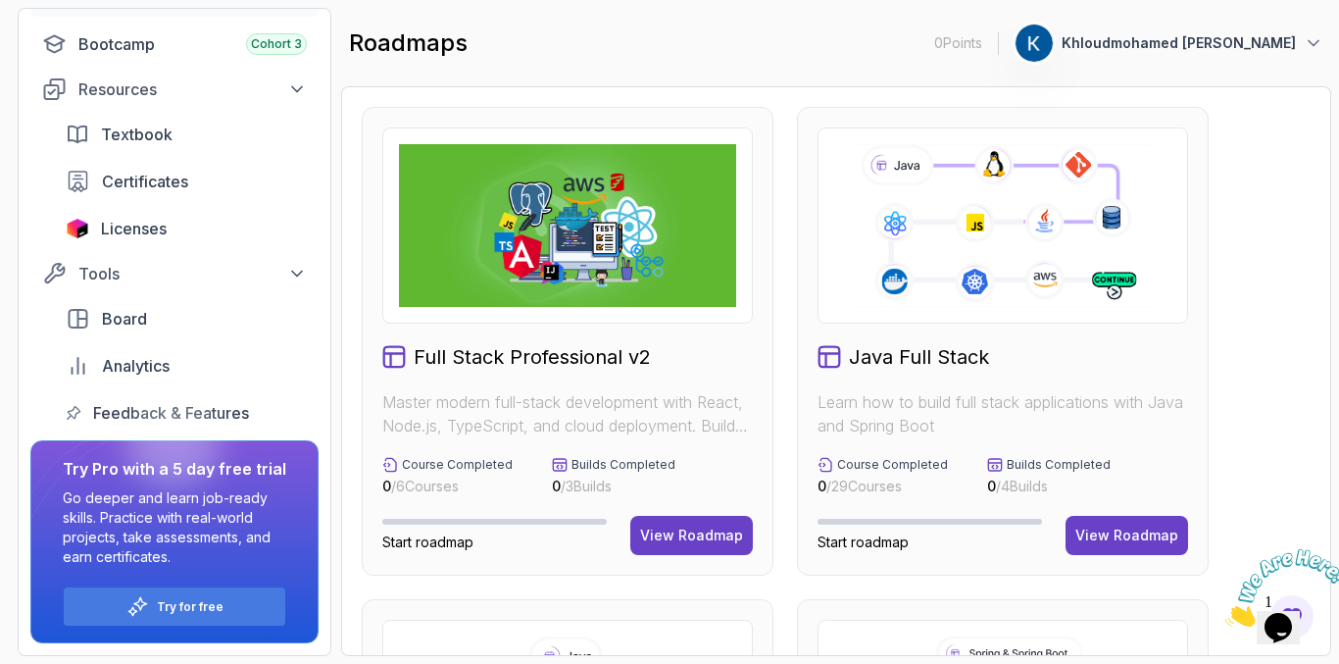
click at [1225, 613] on icon "Close" at bounding box center [1225, 621] width 0 height 17
drag, startPoint x: 1338, startPoint y: 368, endPoint x: 1338, endPoint y: 483, distance: 115.7
click at [1338, 483] on section "0 Points 1 Khloudmohamed Salah Home My Courses My Builds Roadmaps 7 Bootcamp Co…" at bounding box center [669, 332] width 1339 height 664
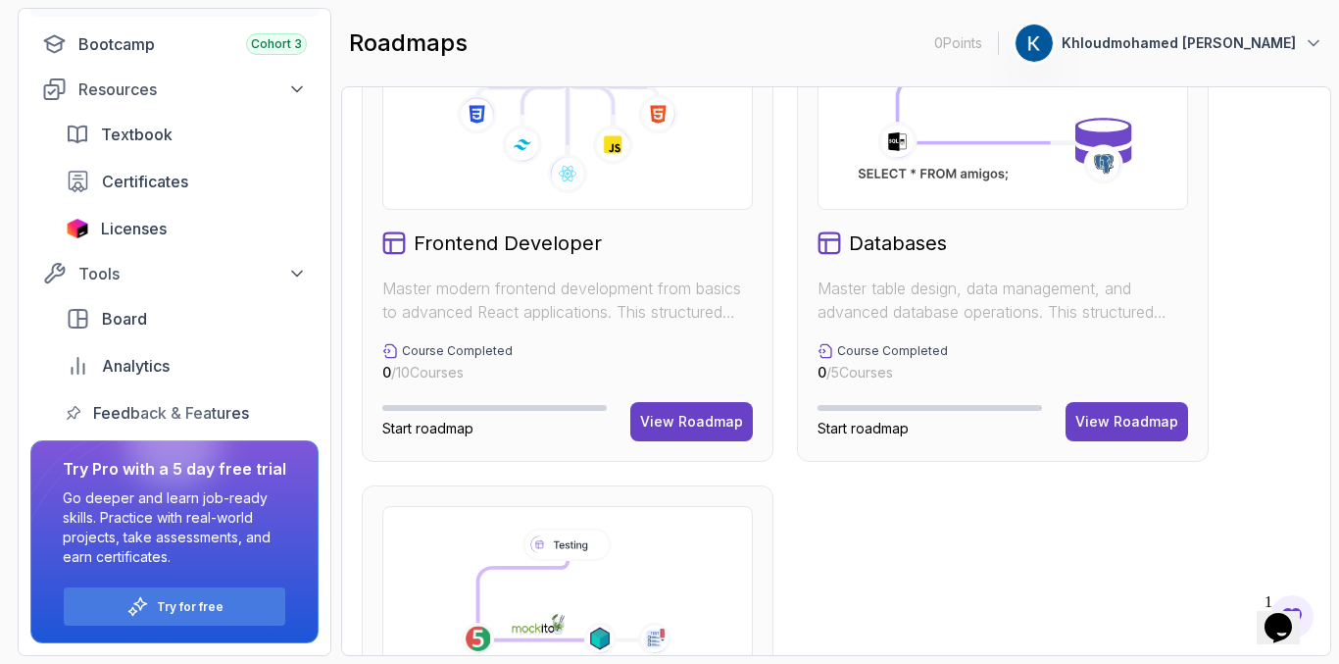
scroll to position [1059, 0]
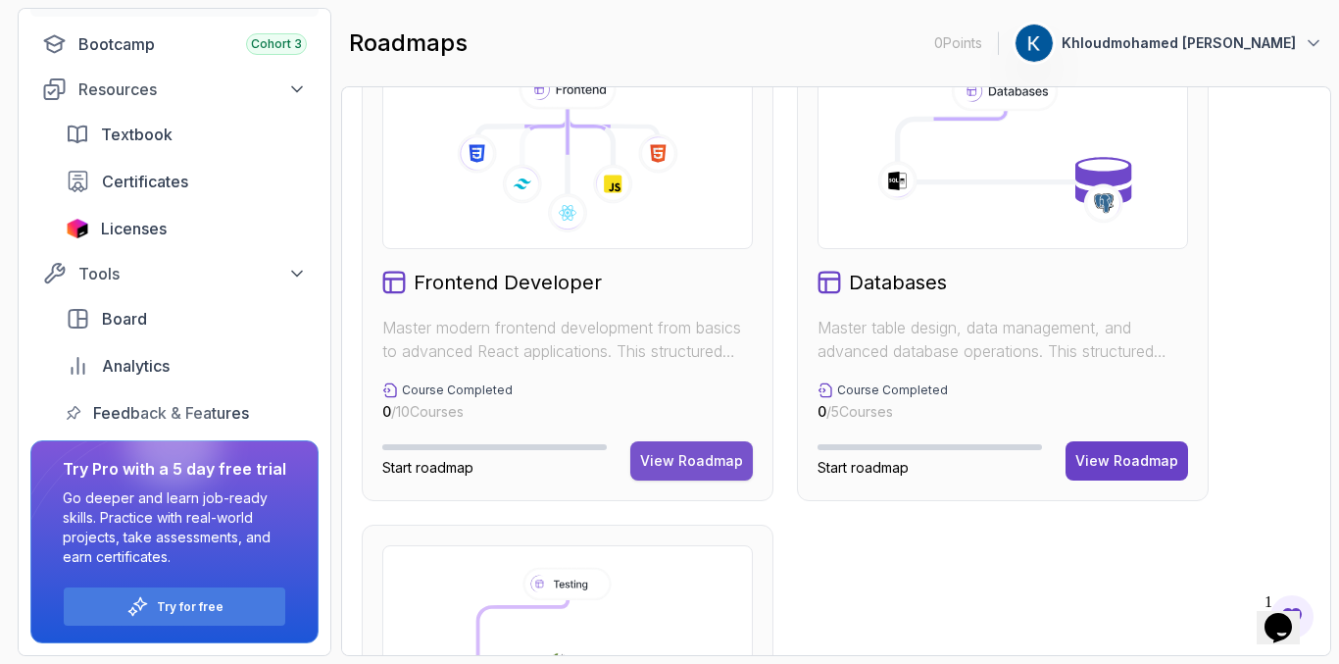
click at [673, 456] on div "View Roadmap" at bounding box center [691, 461] width 103 height 20
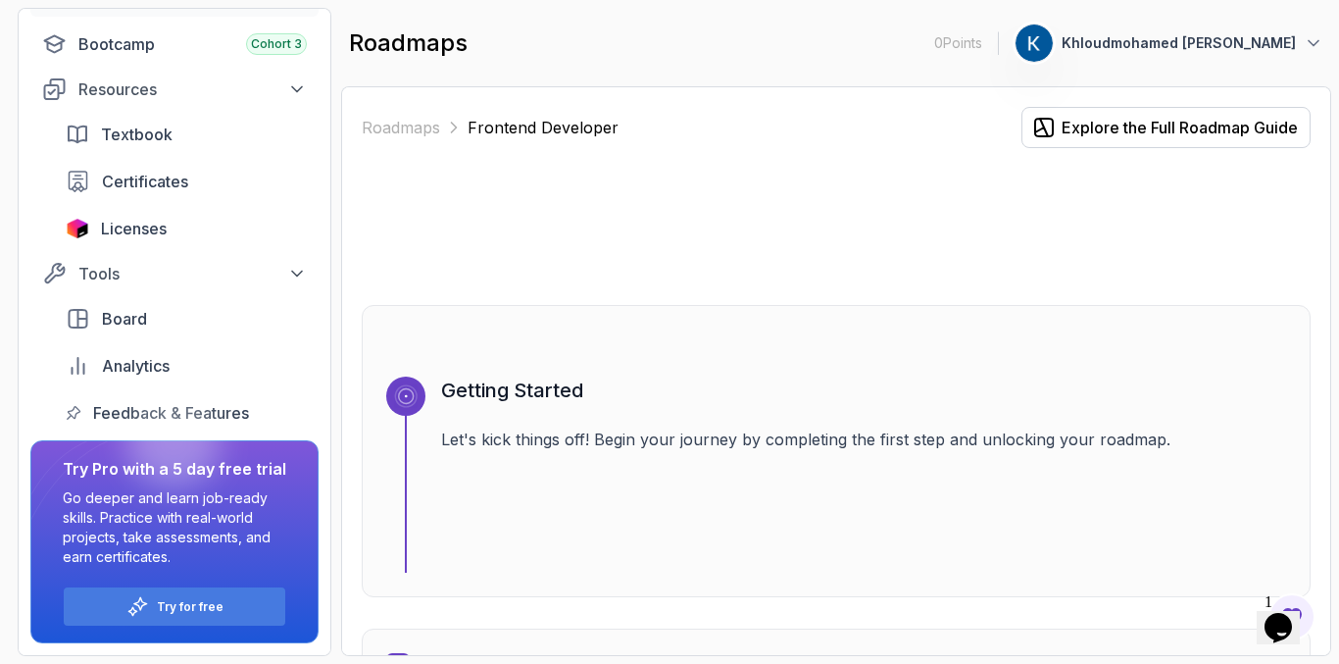
click at [409, 396] on icon at bounding box center [406, 396] width 24 height 24
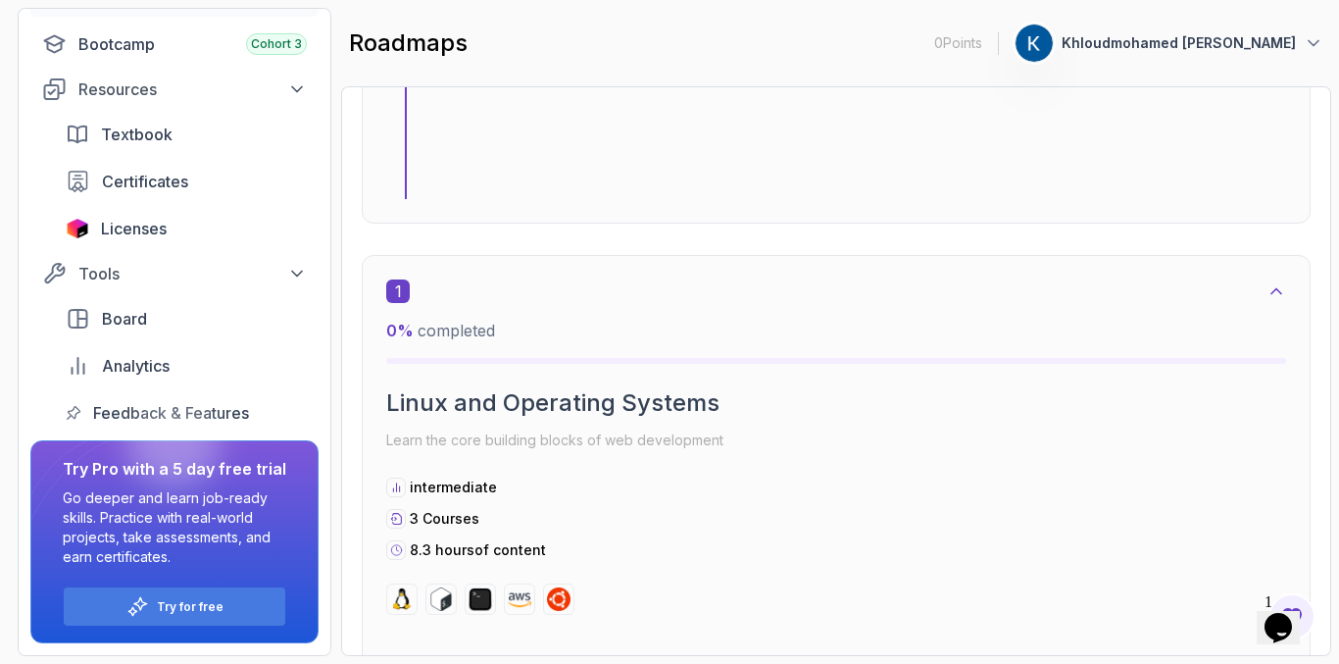
scroll to position [392, 0]
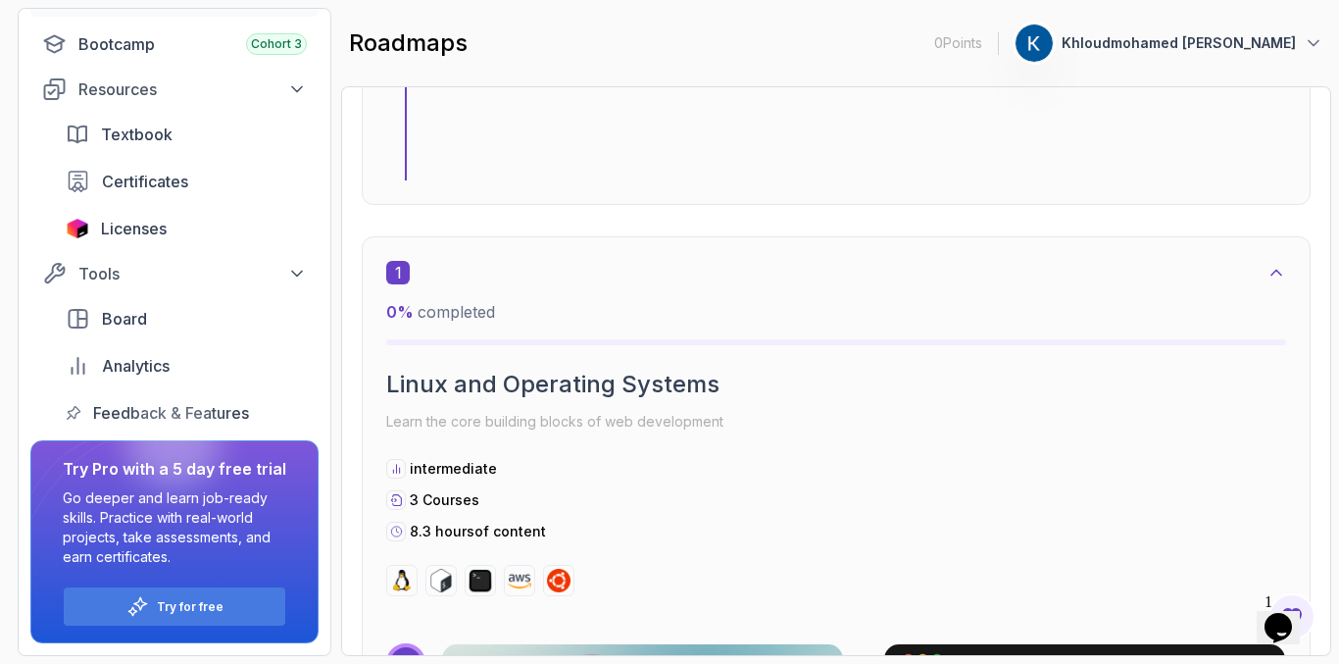
click at [1280, 270] on icon at bounding box center [1276, 273] width 20 height 20
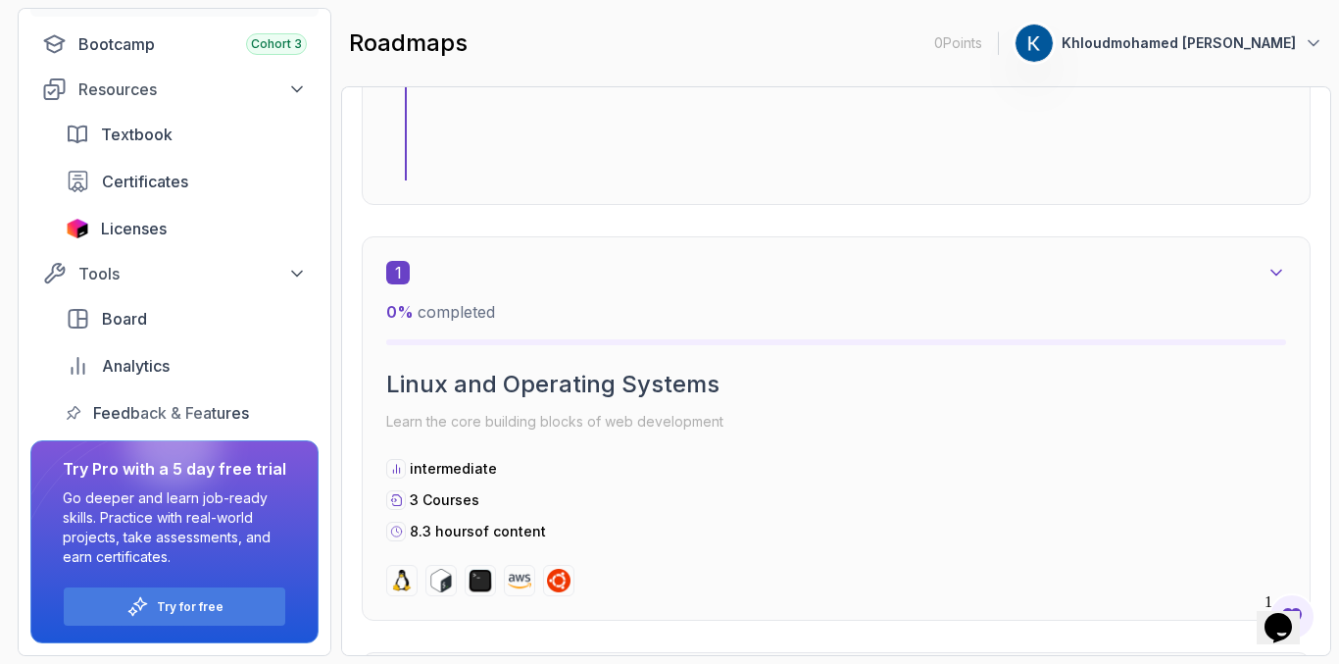
click at [1280, 270] on icon at bounding box center [1276, 273] width 20 height 20
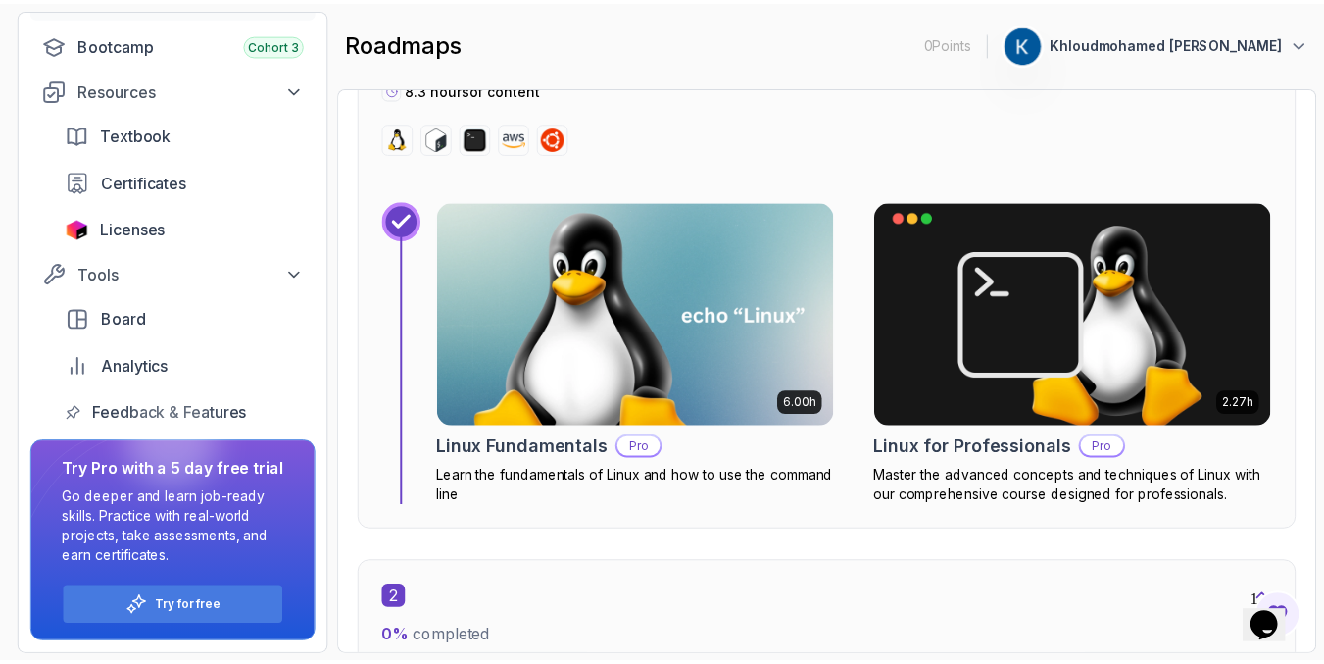
scroll to position [823, 0]
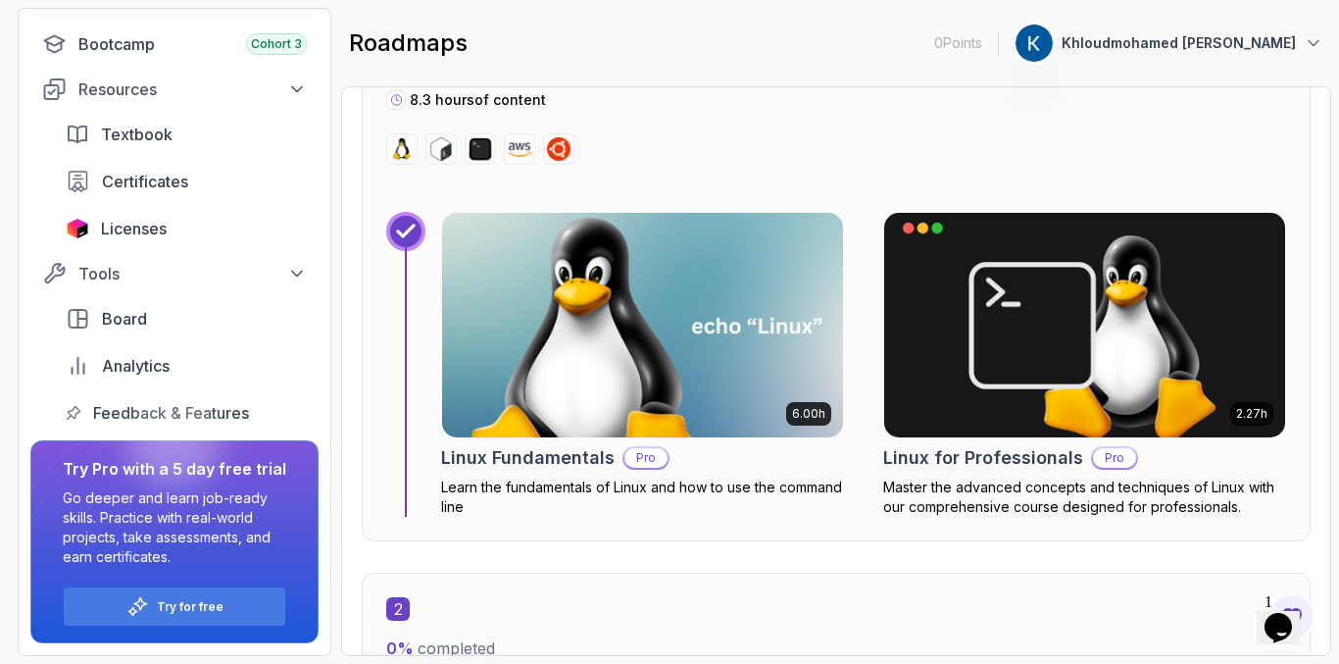
click at [653, 285] on img at bounding box center [642, 325] width 421 height 236
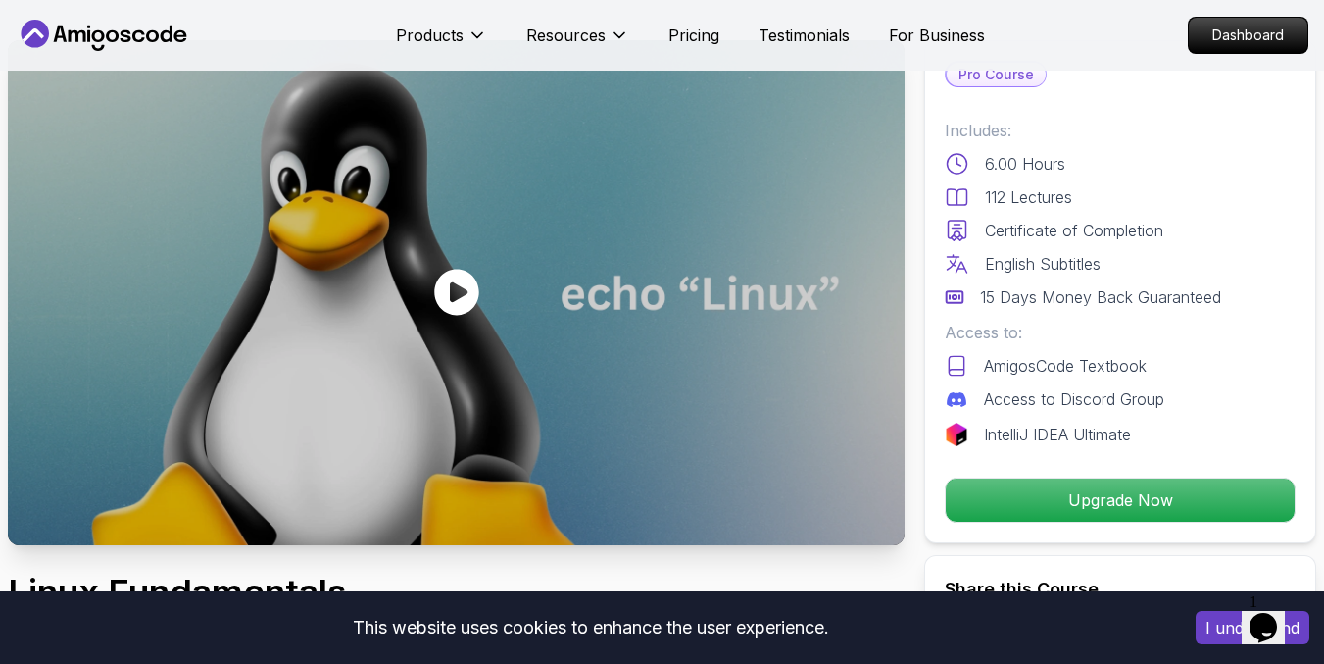
scroll to position [78, 0]
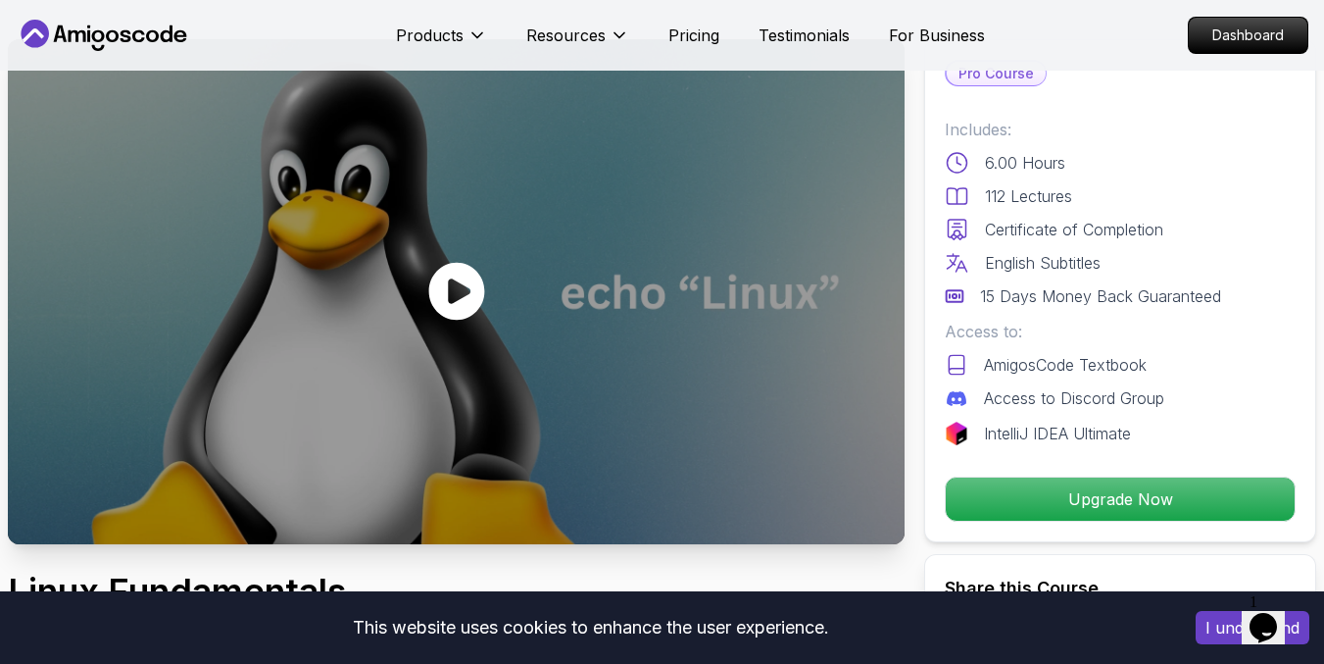
click at [463, 296] on icon at bounding box center [456, 291] width 59 height 59
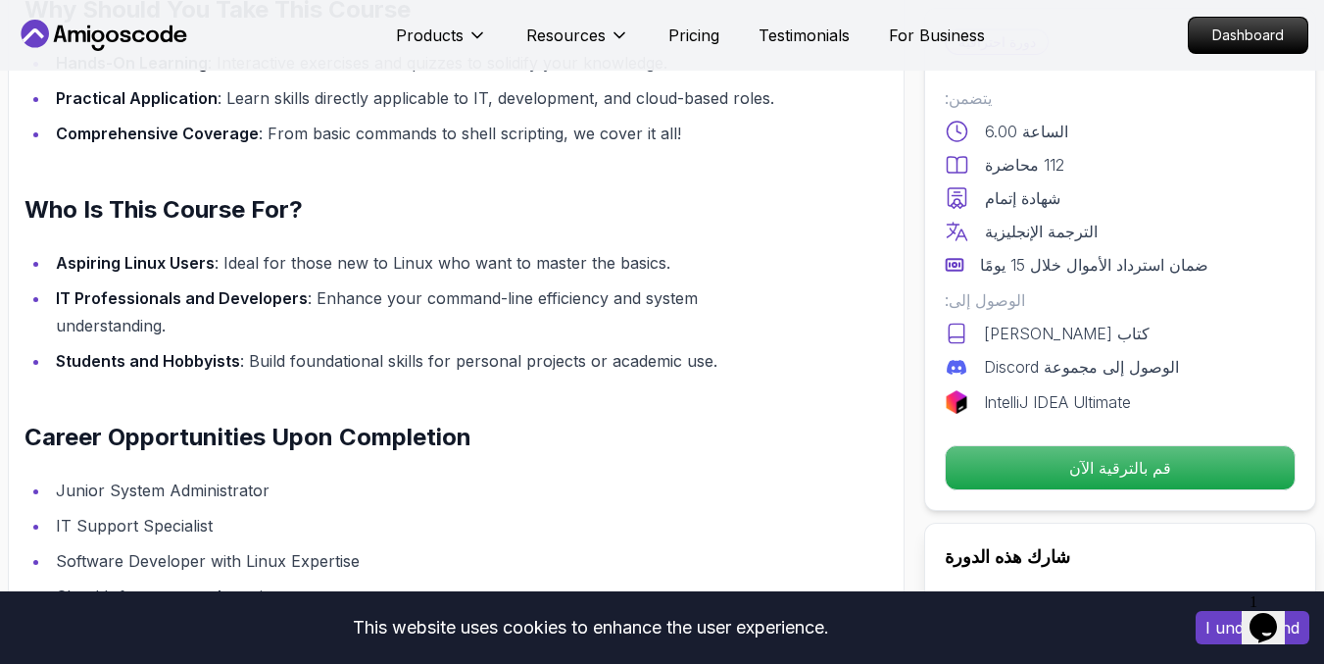
scroll to position [1592, 0]
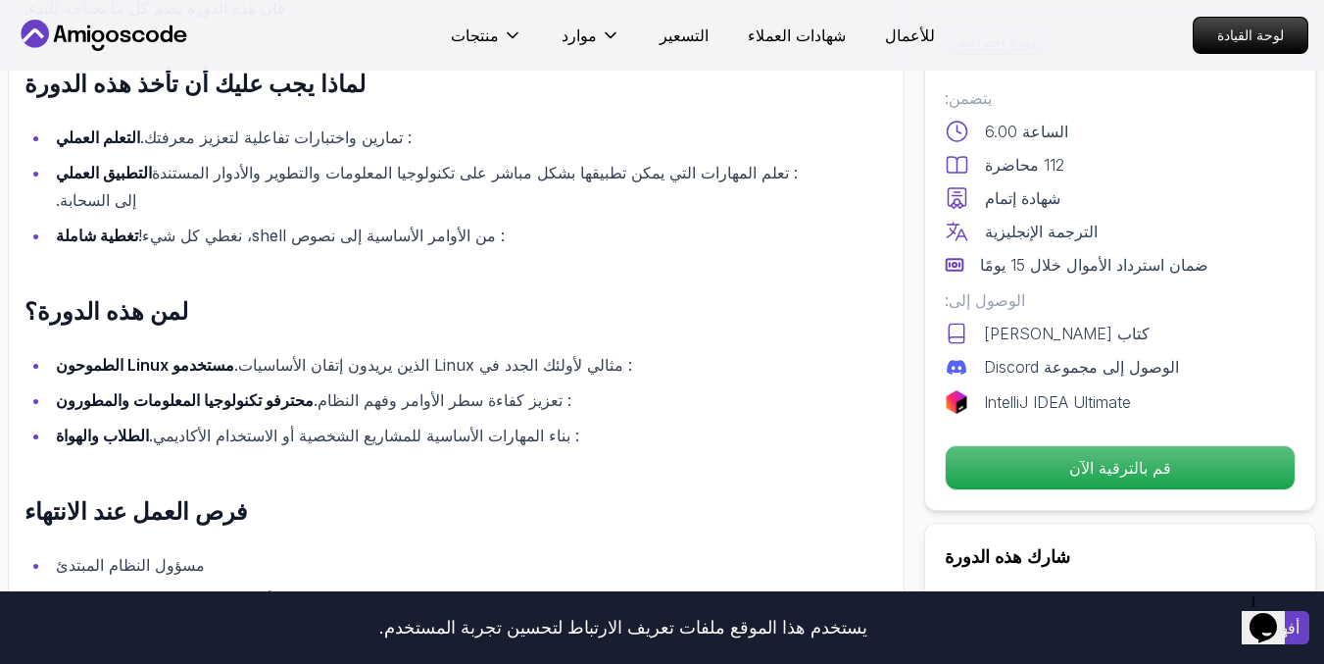
click at [649, 440] on div "أساسيات لينكس: بوابتك إلى إتقان سطر الأوامر هل أنت مستعد لإطلاق العنان لإمكانات…" at bounding box center [413, 372] width 777 height 976
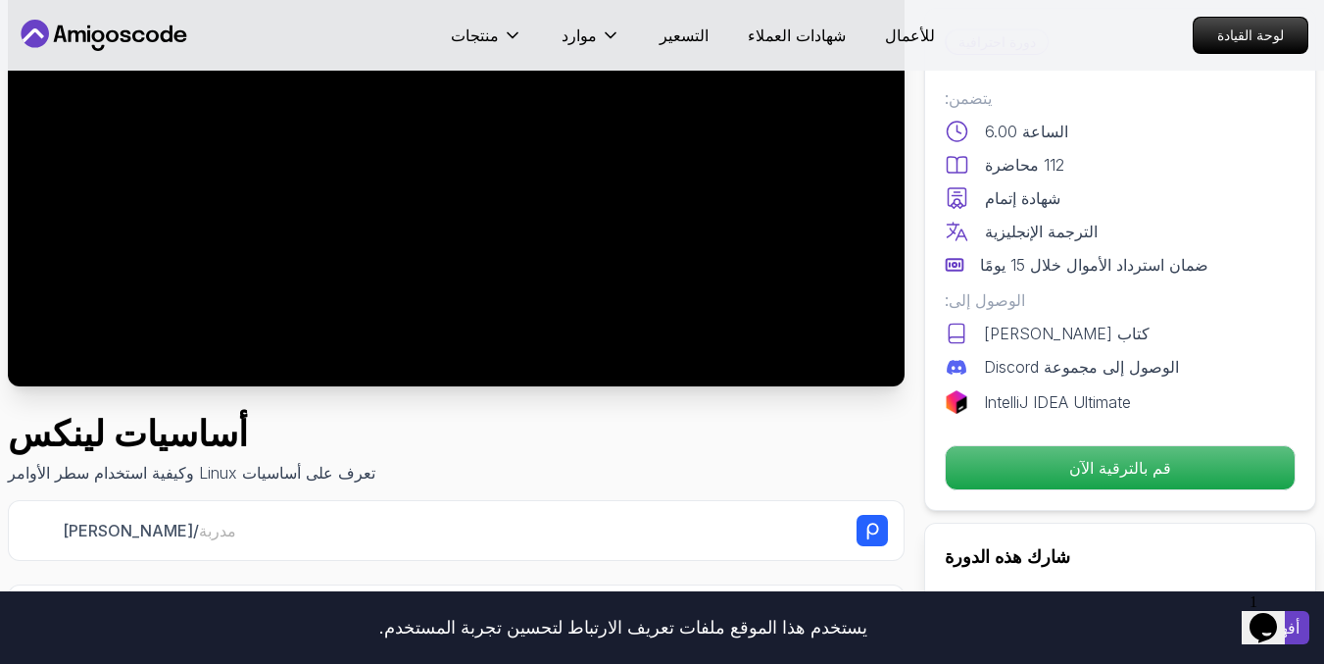
scroll to position [235, 0]
